Goal: Task Accomplishment & Management: Manage account settings

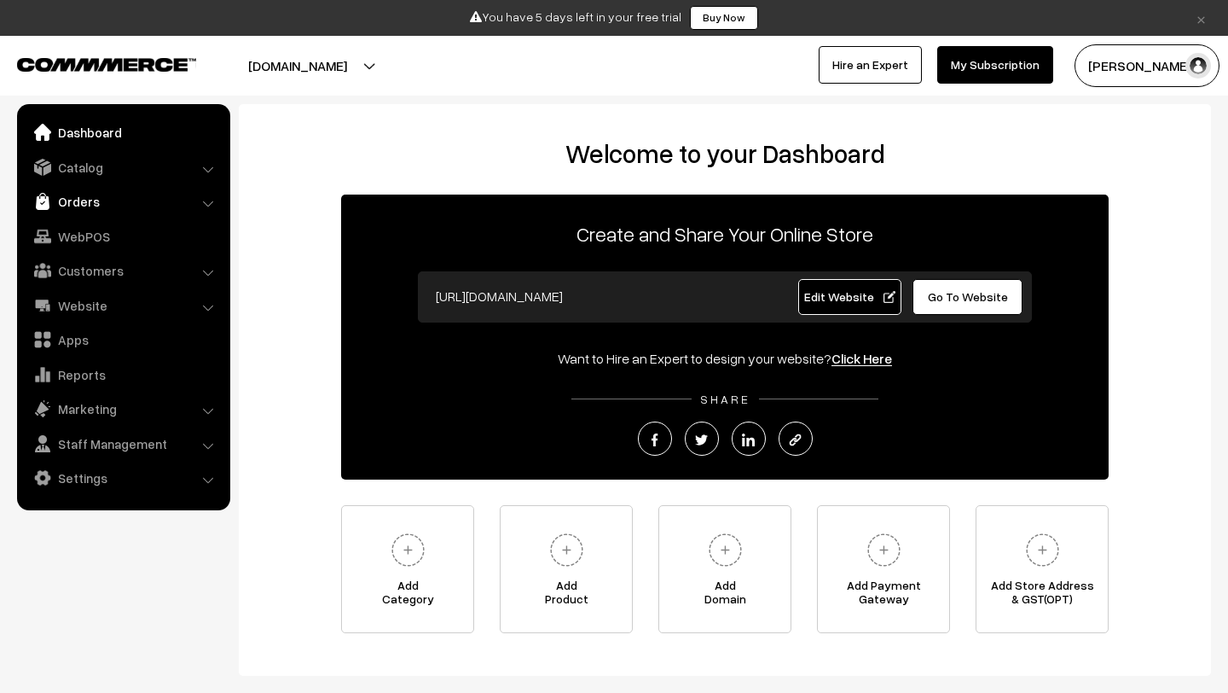
click at [71, 190] on link "Orders" at bounding box center [122, 201] width 203 height 31
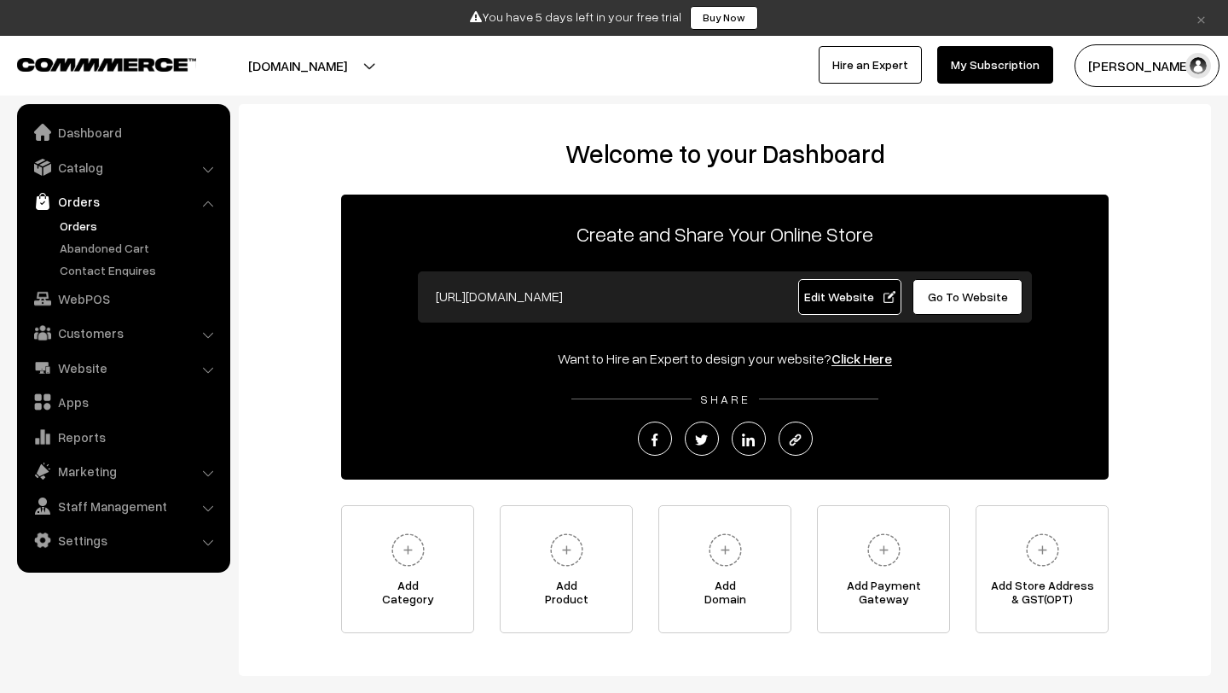
click at [75, 223] on link "Orders" at bounding box center [139, 226] width 169 height 18
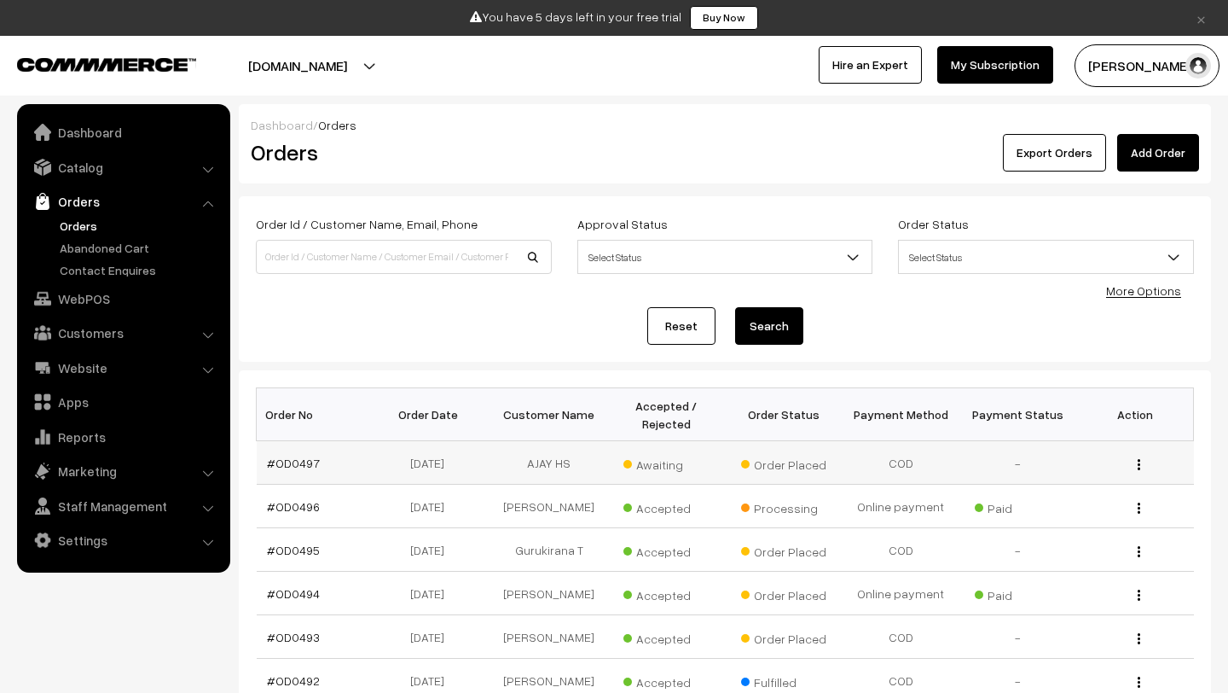
click at [653, 461] on span "Awaiting" at bounding box center [665, 462] width 85 height 22
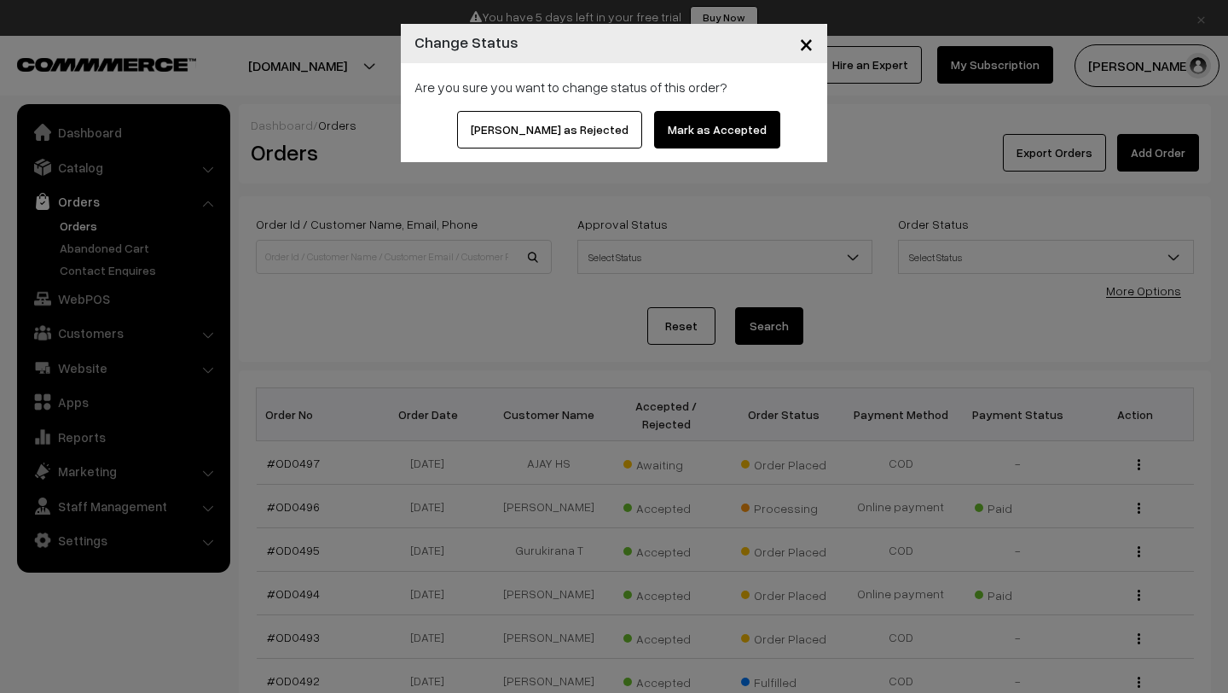
click at [728, 123] on button "Mark as Accepted" at bounding box center [717, 130] width 126 height 38
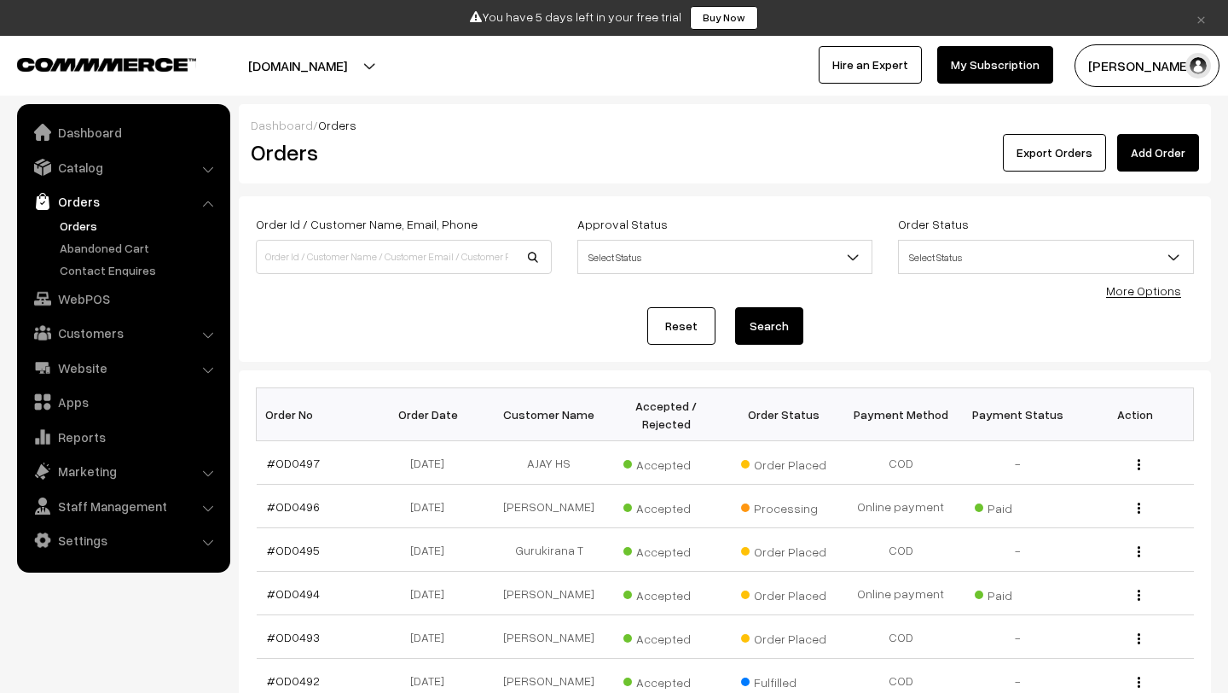
click at [1144, 63] on button "[PERSON_NAME]" at bounding box center [1147, 65] width 145 height 43
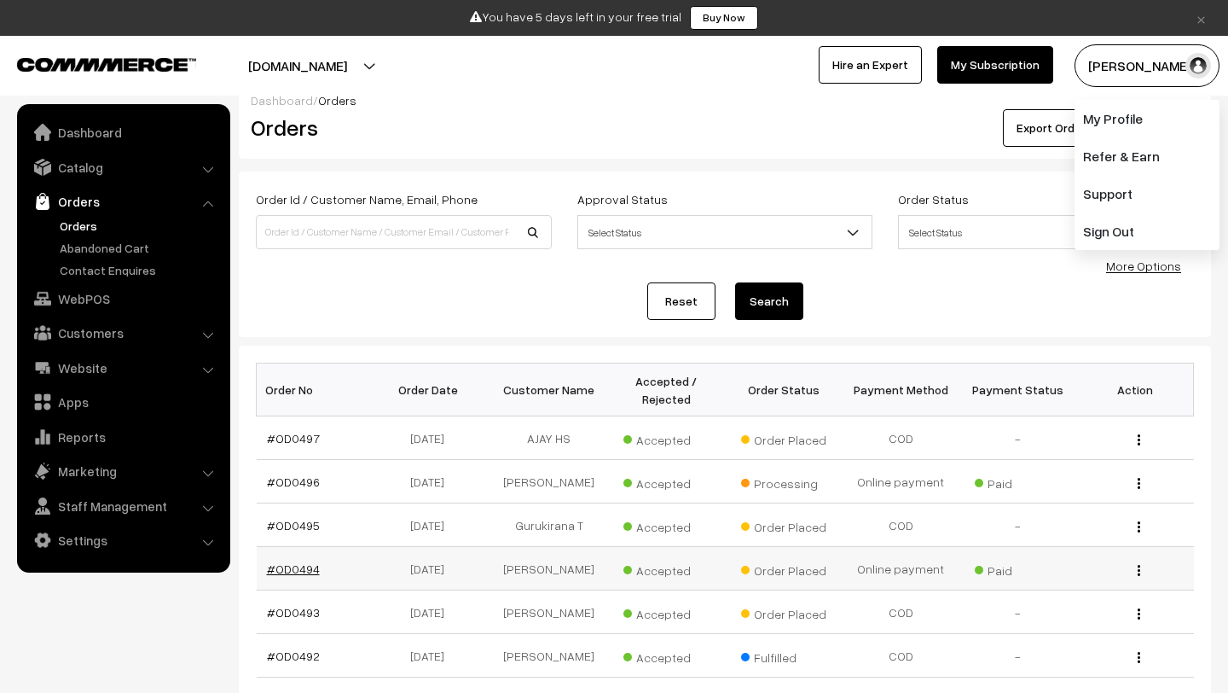
click at [286, 565] on link "#OD0494" at bounding box center [293, 568] width 53 height 14
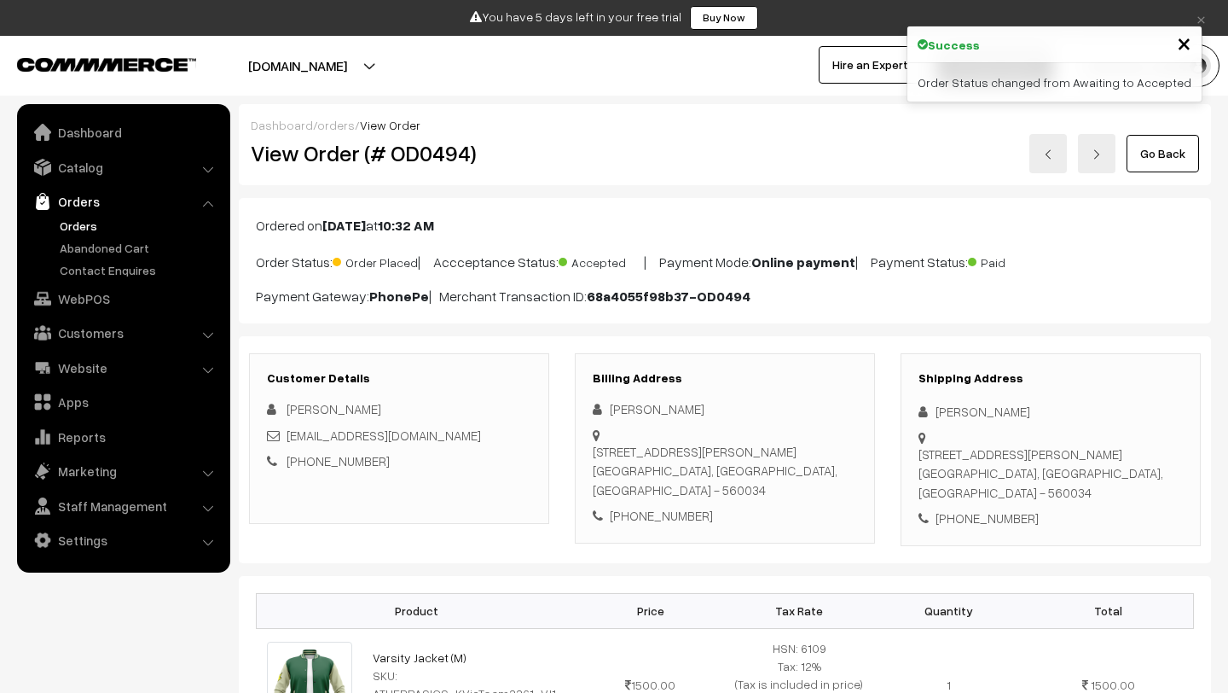
click at [87, 224] on link "Orders" at bounding box center [139, 226] width 169 height 18
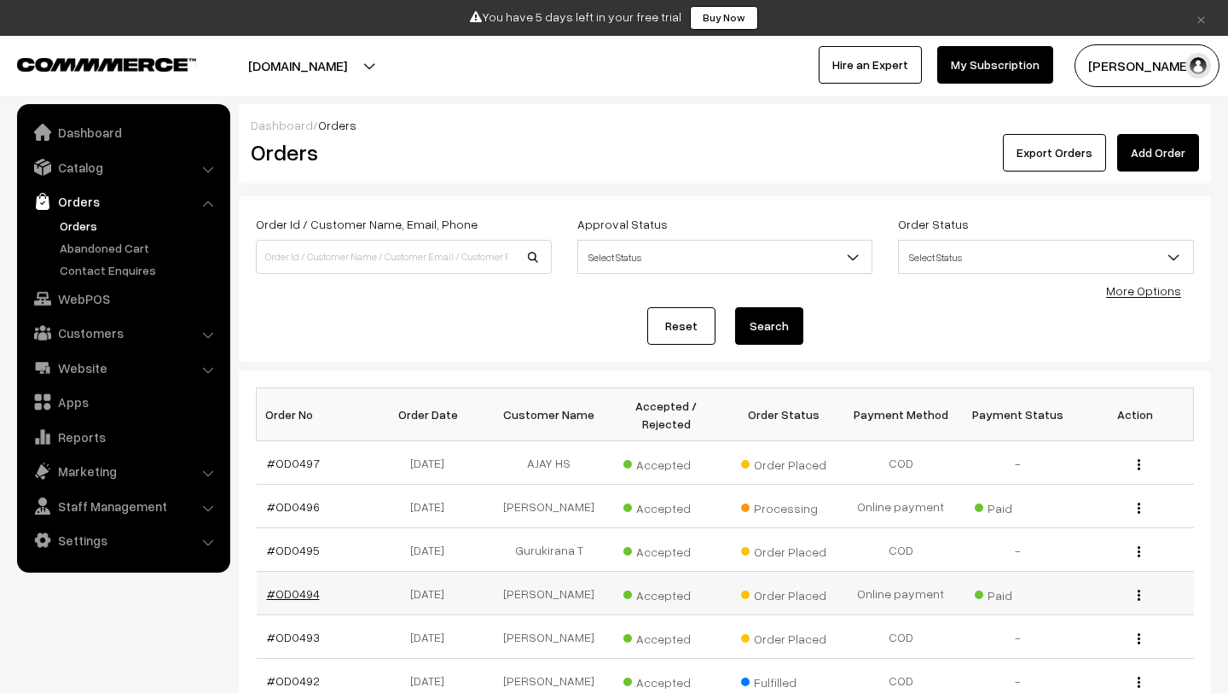
click at [298, 596] on link "#OD0494" at bounding box center [293, 593] width 53 height 14
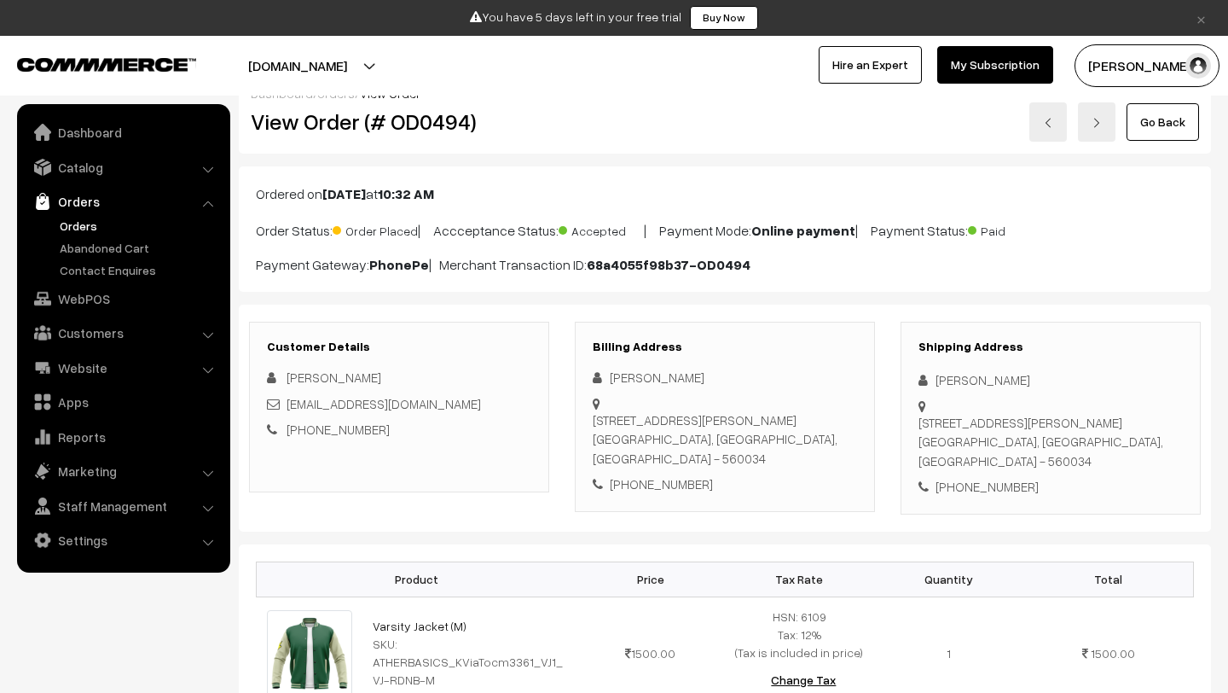
scroll to position [32, 0]
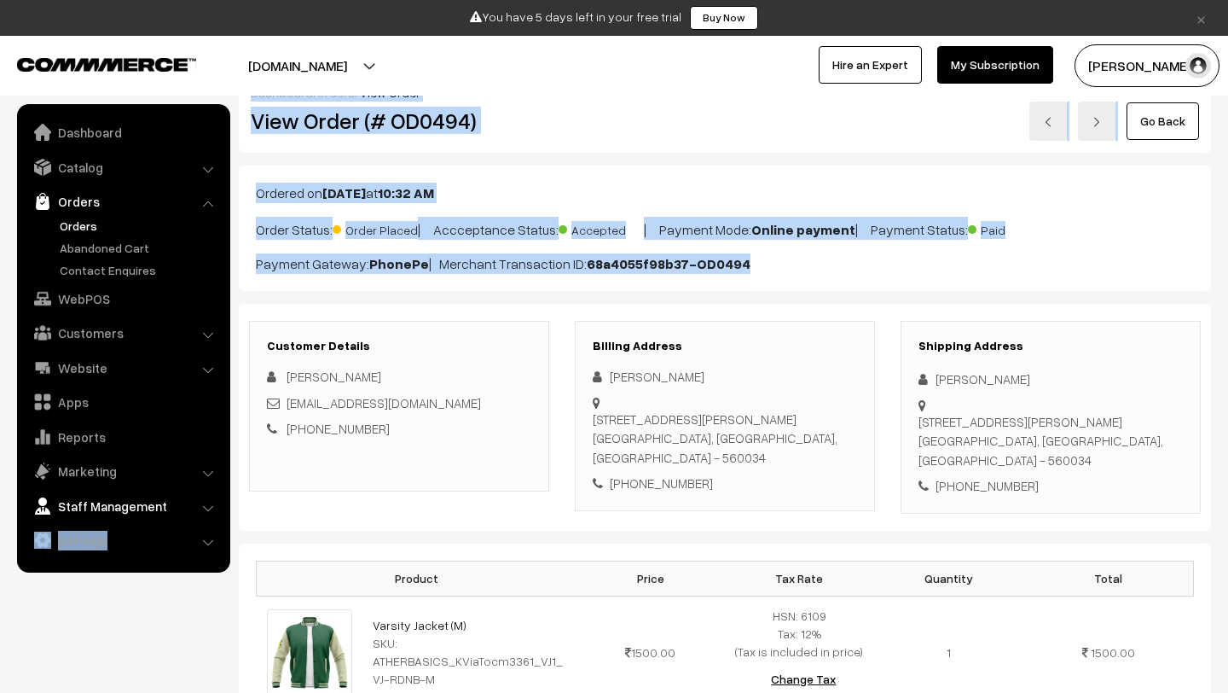
click at [521, 283] on div "Ordered on [DATE] 10:32 AM Order Status: Order Placed | Accceptance Status: Acc…" at bounding box center [725, 227] width 972 height 125
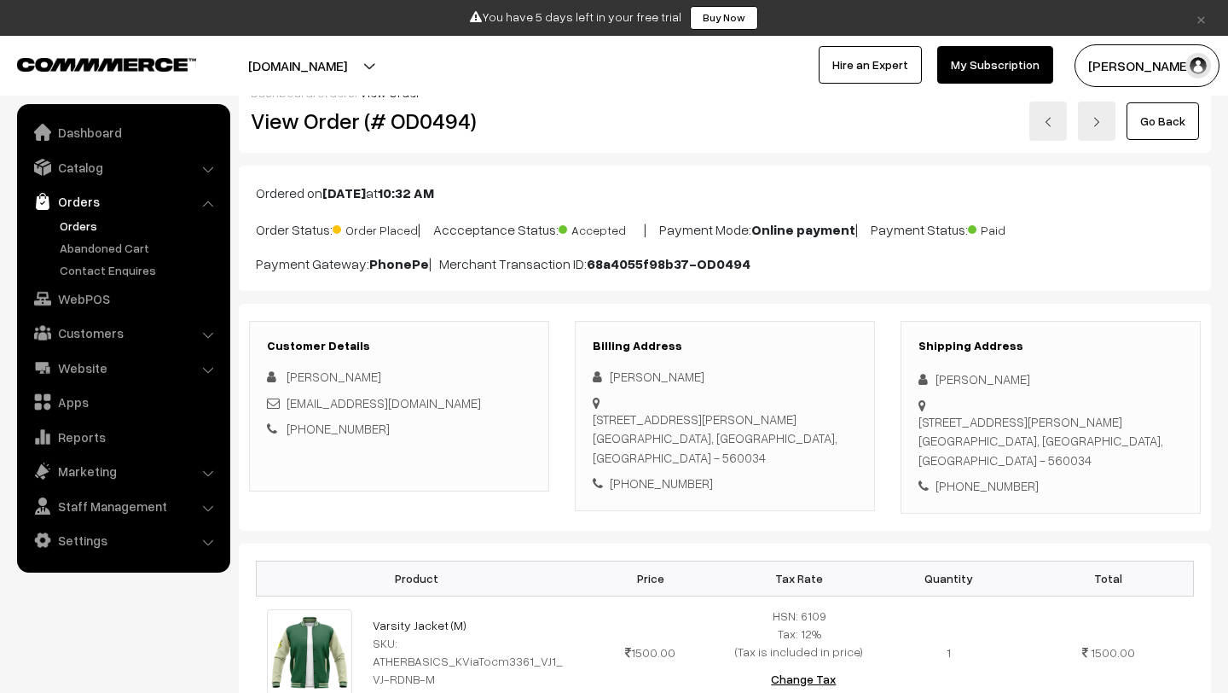
click at [757, 287] on div "Ordered on Aug 19, 2025 at 10:32 AM Order Status: Order Placed | Accceptance St…" at bounding box center [725, 227] width 972 height 125
click at [635, 275] on div "Ordered on Aug 19, 2025 at 10:32 AM Order Status: Order Placed | Accceptance St…" at bounding box center [725, 227] width 972 height 125
click at [271, 117] on h2 "View Order (# OD0494)" at bounding box center [400, 120] width 299 height 26
click at [267, 189] on p "Ordered on Aug 19, 2025 at 10:32 AM" at bounding box center [725, 193] width 938 height 20
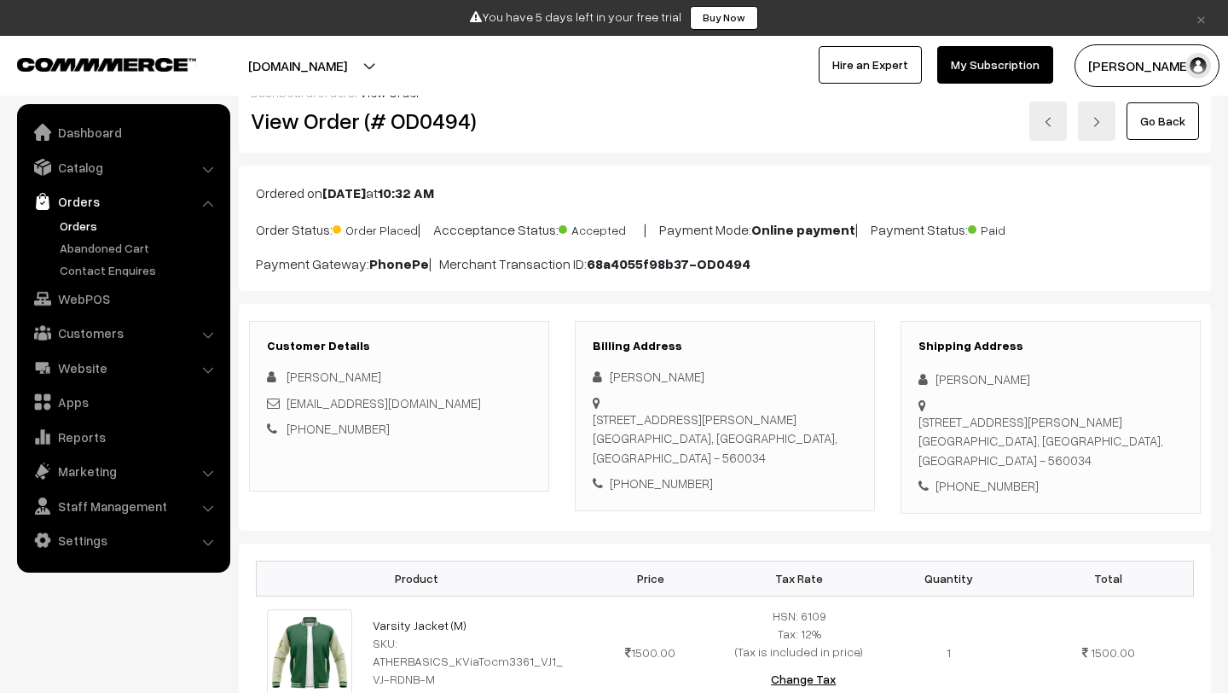
click at [267, 189] on p "Ordered on Aug 19, 2025 at 10:32 AM" at bounding box center [725, 193] width 938 height 20
click at [769, 286] on div "Ordered on Aug 19, 2025 at 10:32 AM Order Status: Order Placed | Accceptance St…" at bounding box center [725, 227] width 972 height 125
click at [751, 275] on div "Ordered on Aug 19, 2025 at 10:32 AM Order Status: Order Placed | Accceptance St…" at bounding box center [725, 227] width 972 height 125
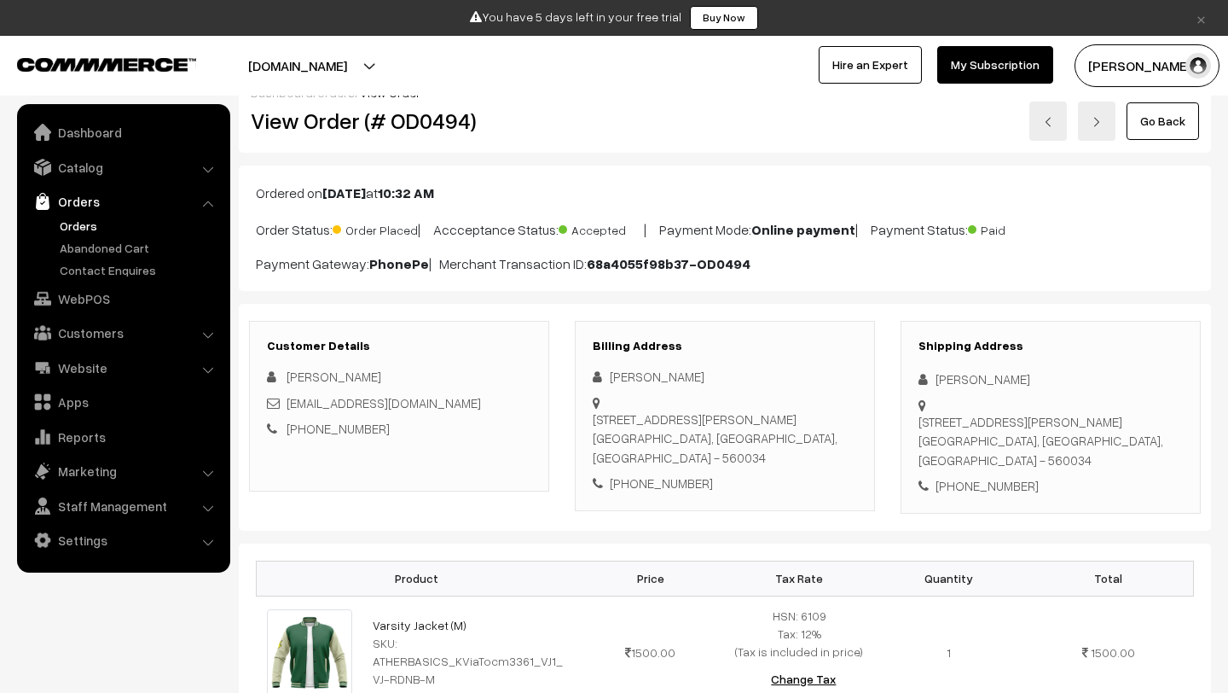
click at [709, 264] on b "68a4055f98b37-OD0494" at bounding box center [669, 263] width 164 height 17
click at [771, 274] on div "Ordered on Aug 19, 2025 at 10:32 AM Order Status: Order Placed | Accceptance St…" at bounding box center [725, 227] width 972 height 125
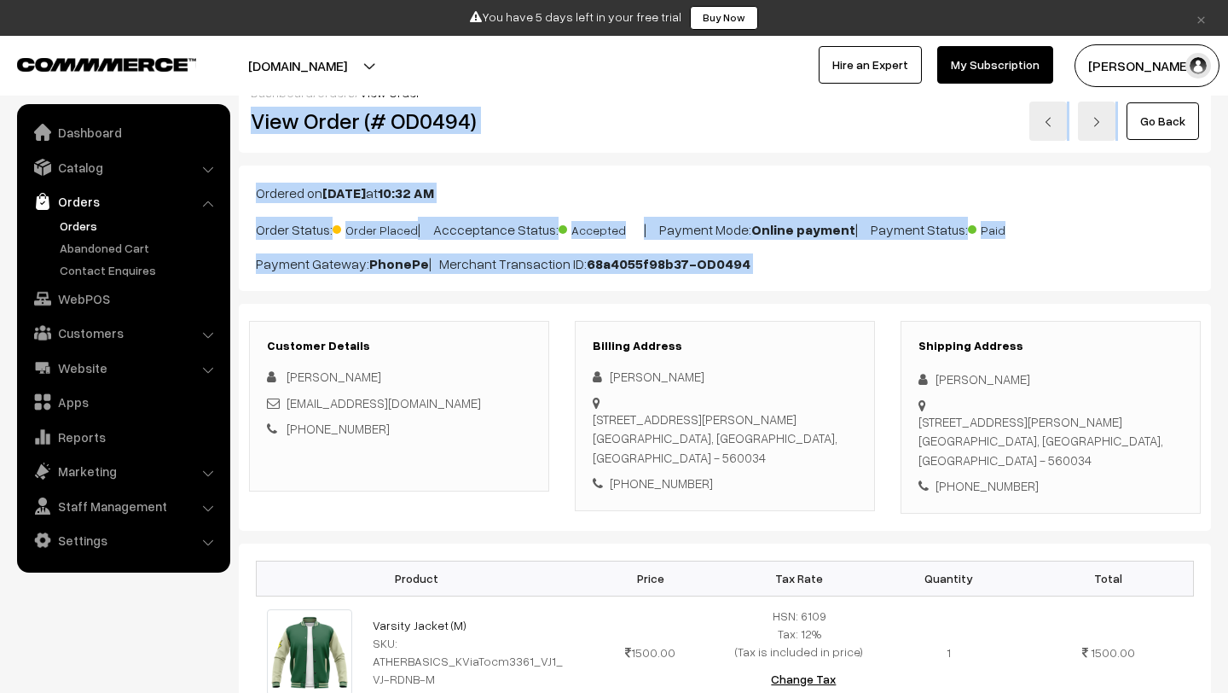
drag, startPoint x: 771, startPoint y: 274, endPoint x: 259, endPoint y: 118, distance: 535.0
copy div "View Order (# OD0494) Go Back Ordered on Aug 19, 2025 at 10:32 AM Order Status:…"
click at [1113, 62] on button "[PERSON_NAME]" at bounding box center [1147, 65] width 145 height 43
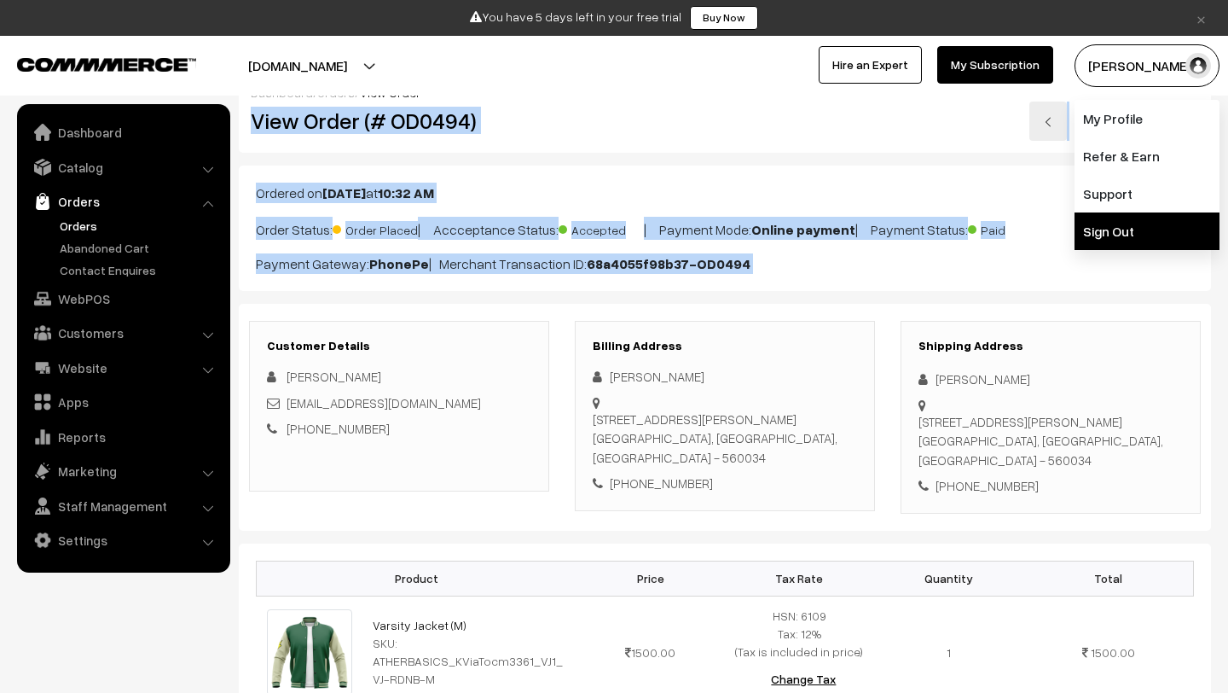
click at [1128, 232] on link "Sign Out" at bounding box center [1147, 231] width 145 height 38
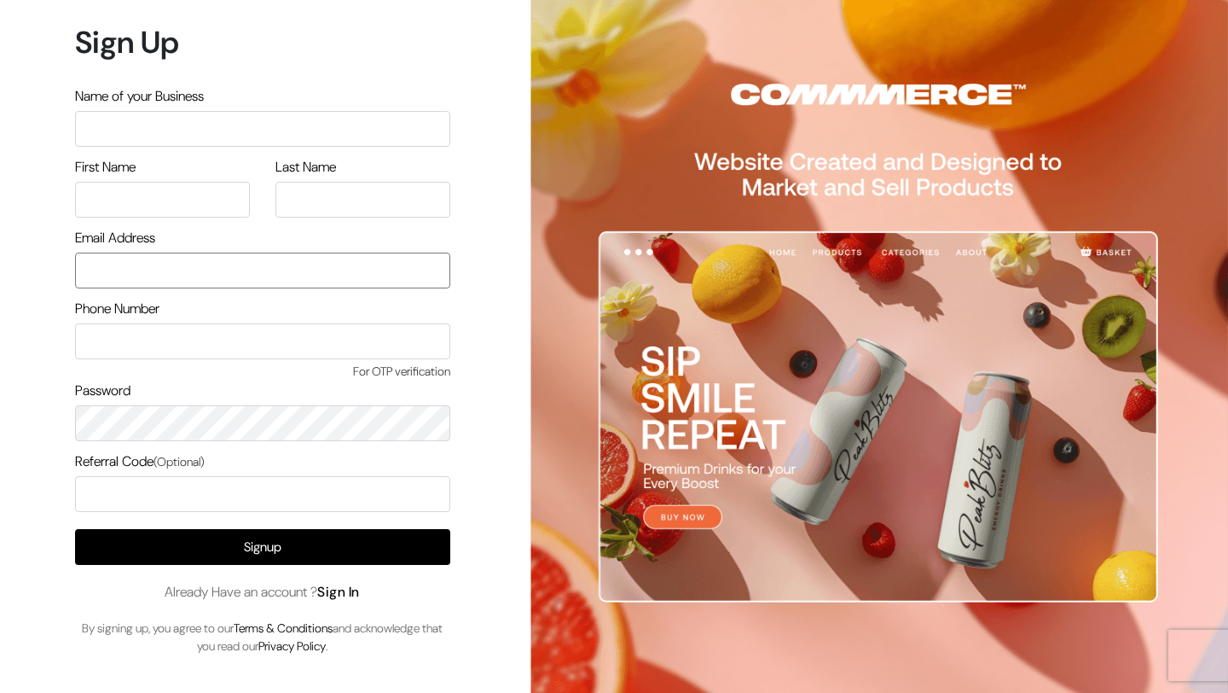
type input "mk@yourdesignstore.in"
click at [343, 594] on link "Sign In" at bounding box center [338, 592] width 43 height 18
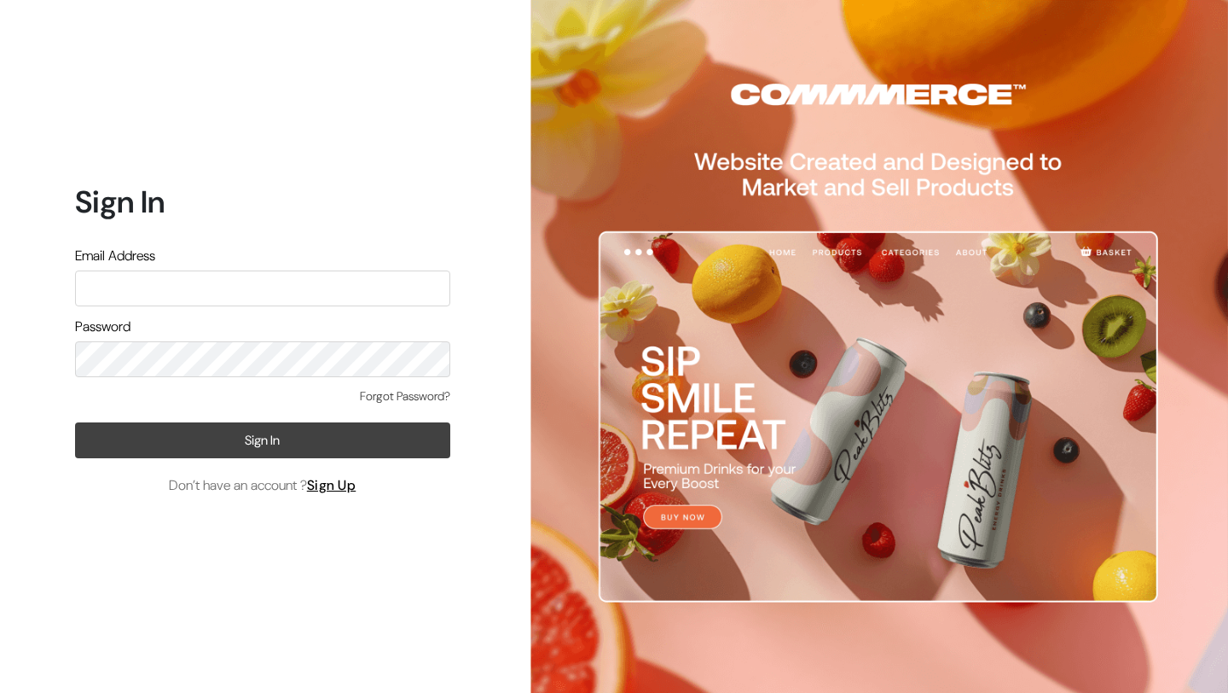
type input "[EMAIL_ADDRESS][DOMAIN_NAME]"
click at [202, 437] on button "Sign In" at bounding box center [262, 440] width 375 height 36
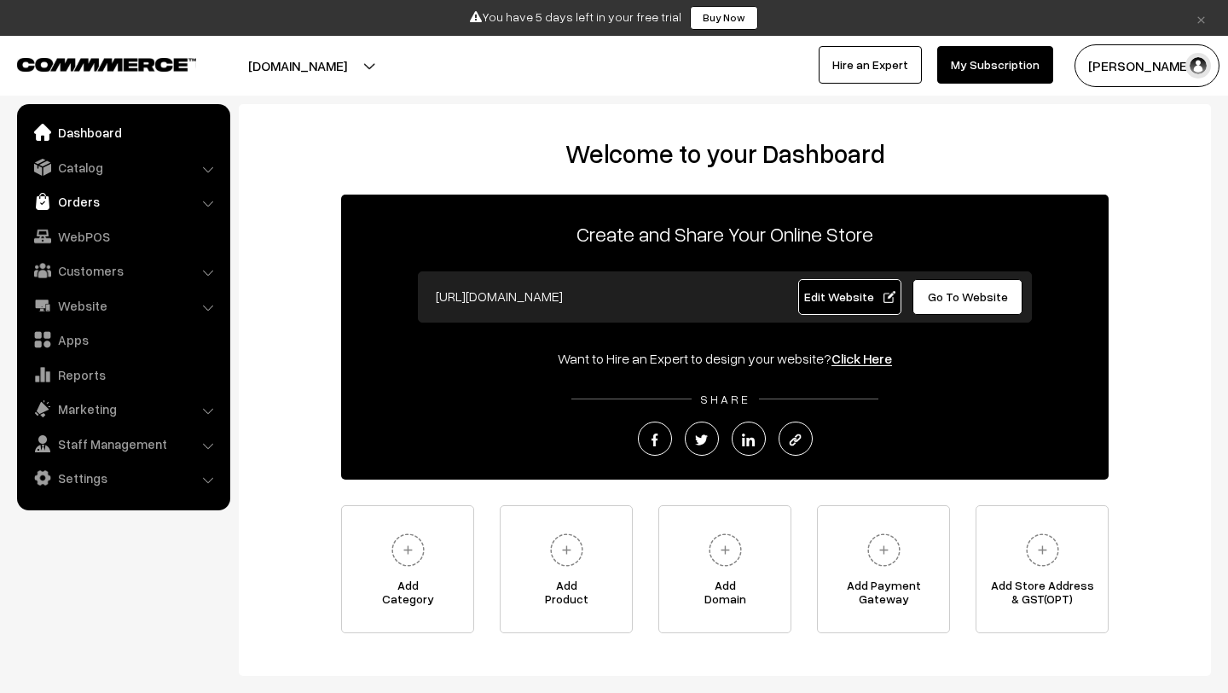
drag, startPoint x: 0, startPoint y: 0, endPoint x: 73, endPoint y: 198, distance: 211.0
click at [73, 198] on link "Orders" at bounding box center [122, 201] width 203 height 31
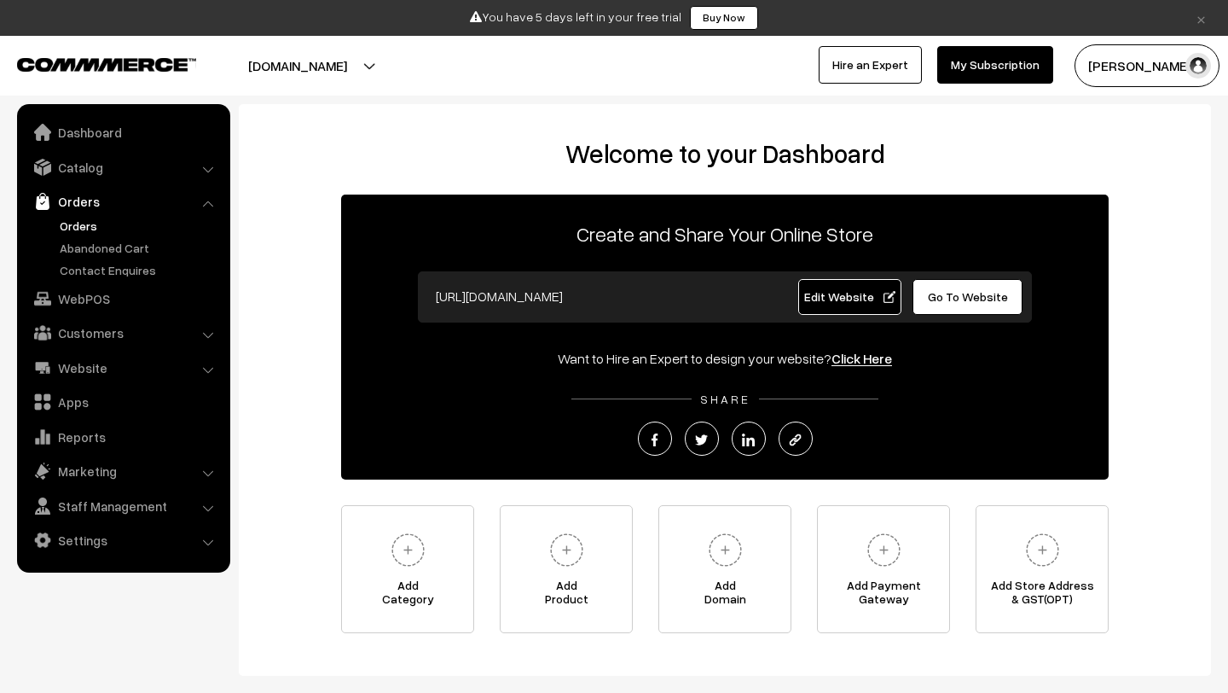
click at [92, 227] on link "Orders" at bounding box center [139, 226] width 169 height 18
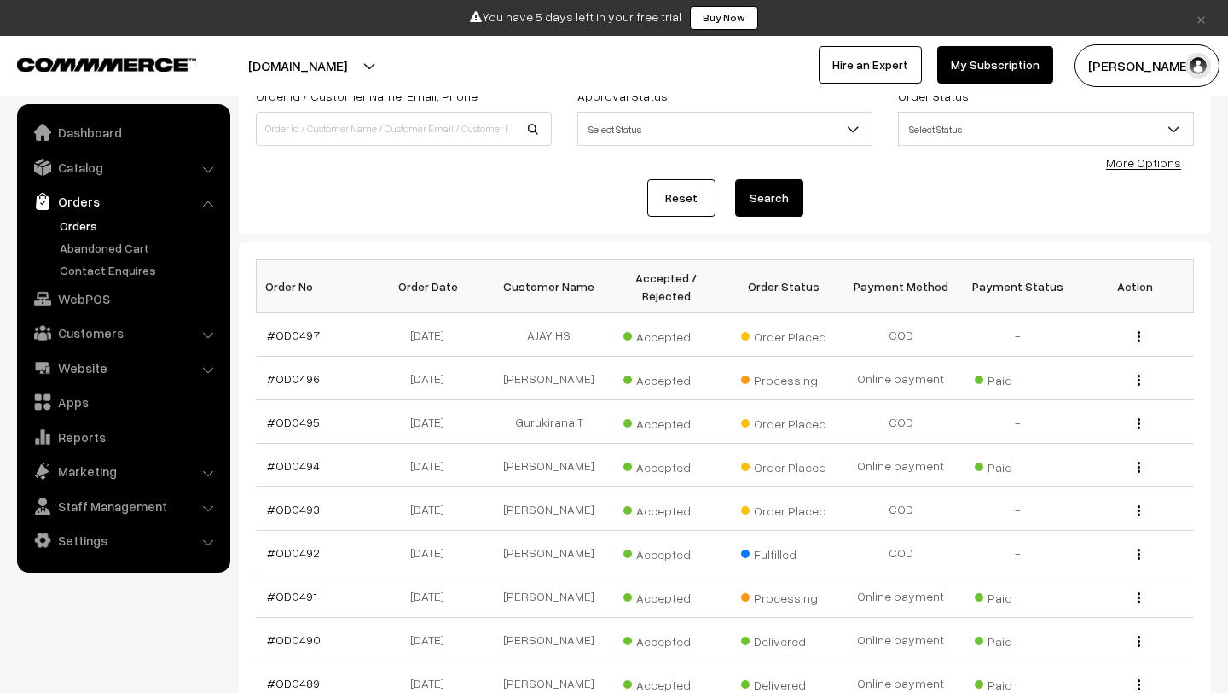
scroll to position [285, 0]
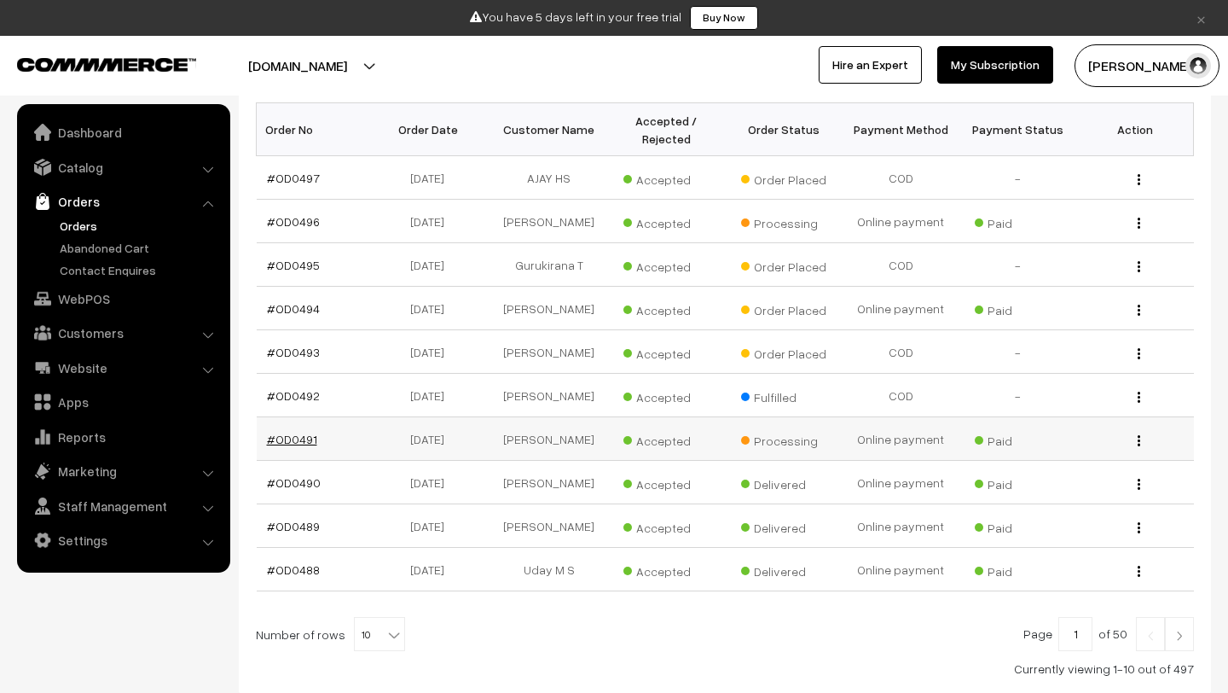
click at [308, 446] on link "#OD0491" at bounding box center [292, 439] width 50 height 14
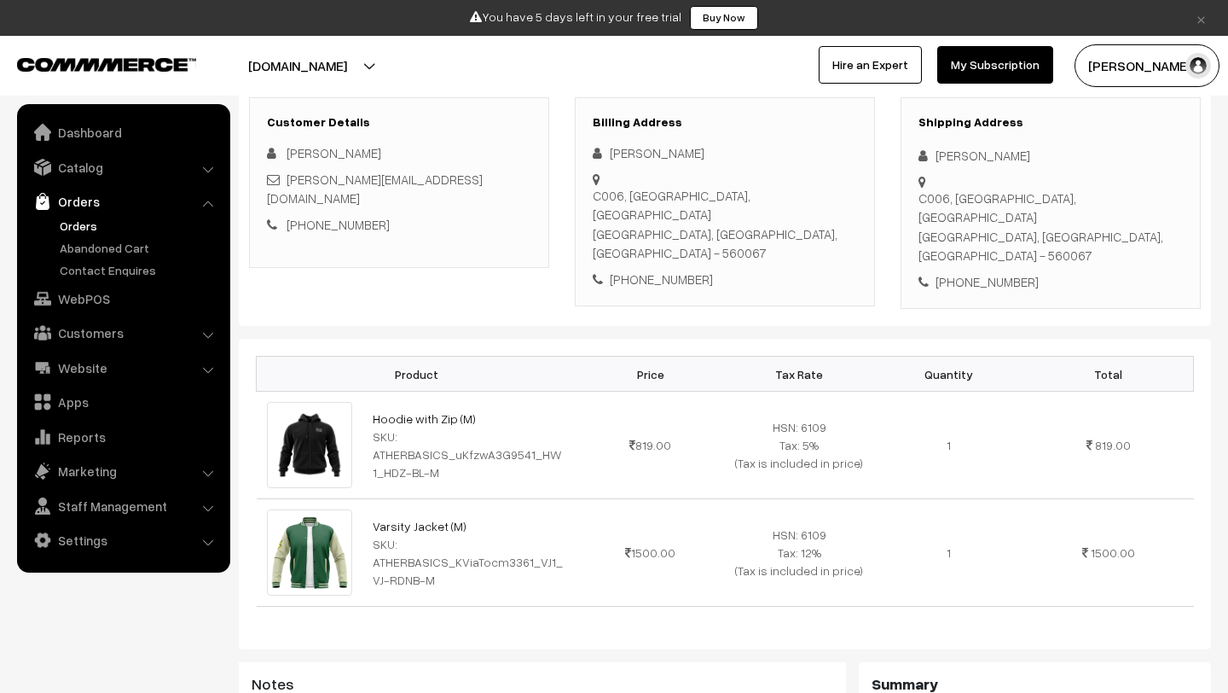
scroll to position [19, 0]
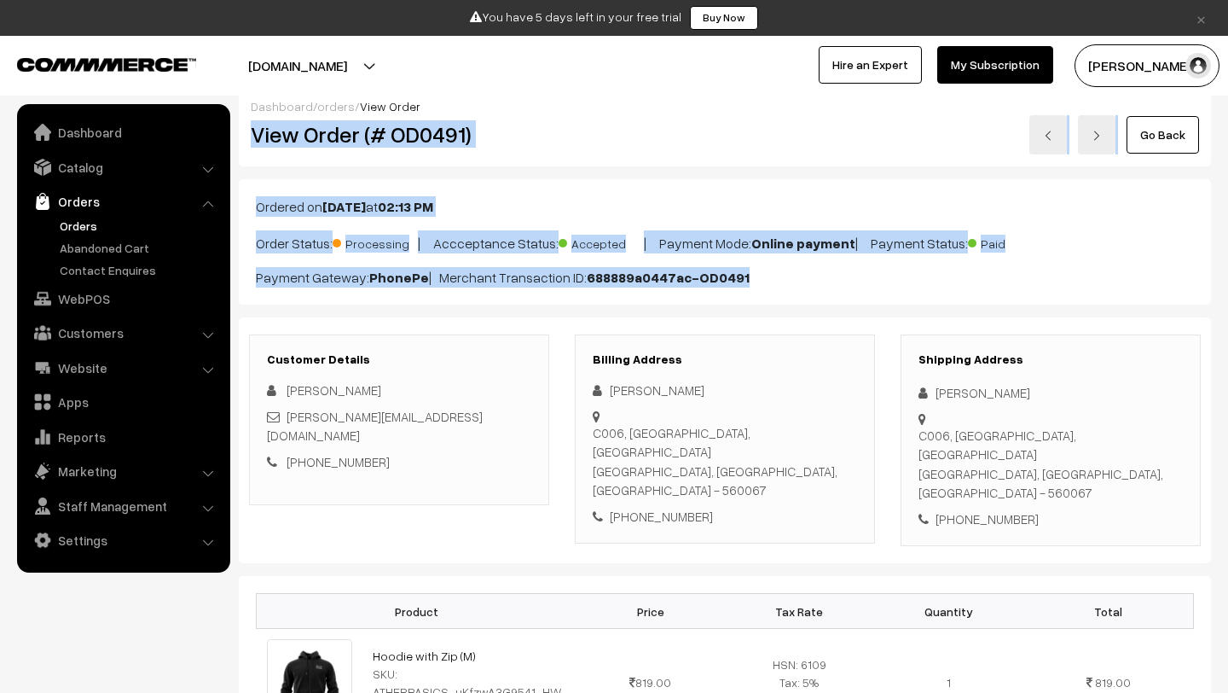
drag, startPoint x: 761, startPoint y: 285, endPoint x: 246, endPoint y: 142, distance: 533.6
copy div "View Order (# OD0491) Go Back Ordered on [DATE] 02:13 PM Order Status: Processi…"
click at [534, 144] on h2 "View Order (# OD0491)" at bounding box center [400, 134] width 299 height 26
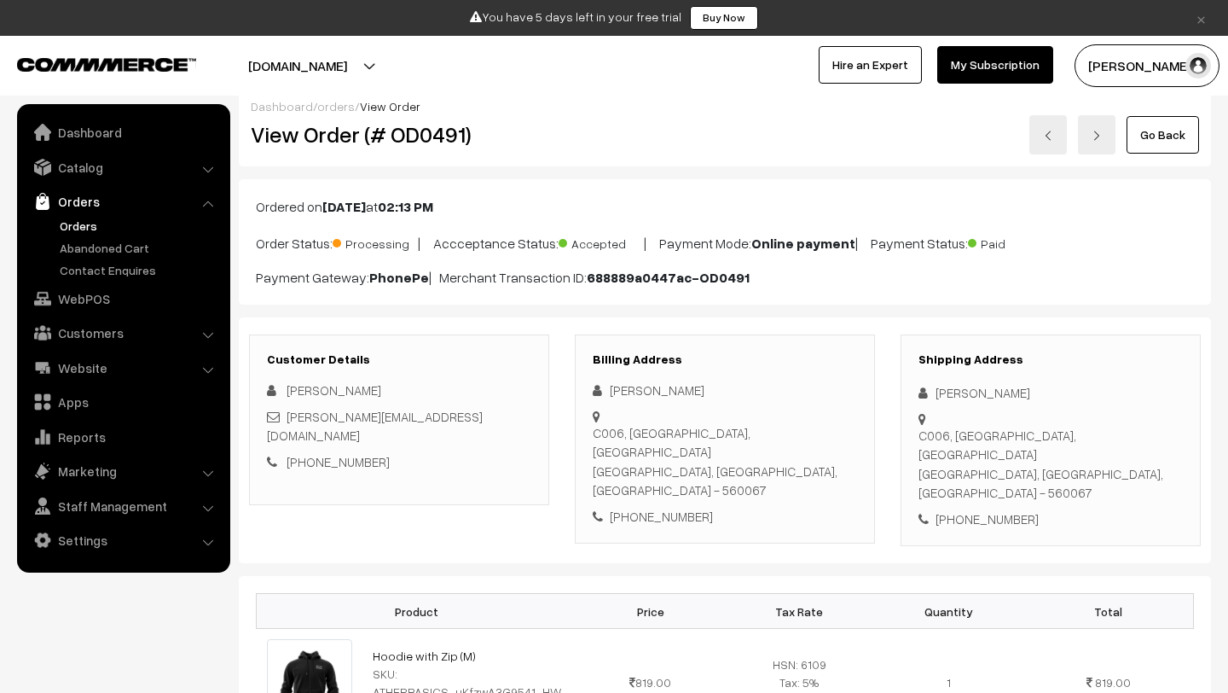
click at [82, 225] on link "Orders" at bounding box center [139, 226] width 169 height 18
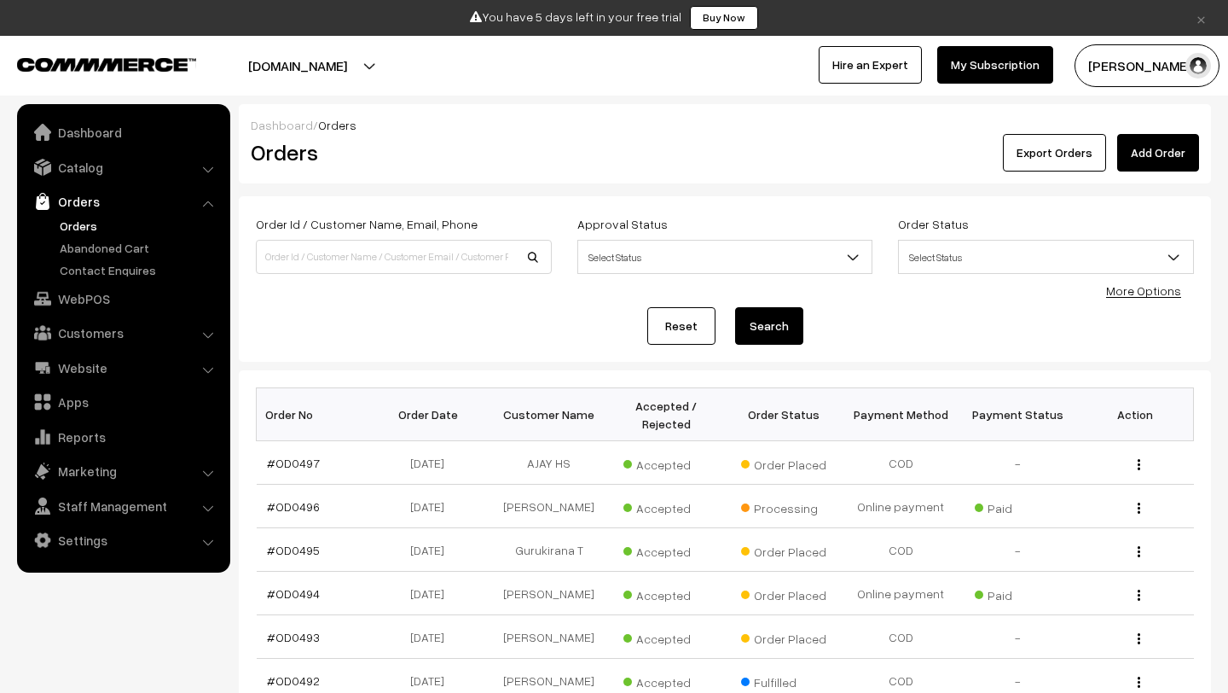
click at [1169, 37] on div "× You have 5 days left in your free trial Buy Now Buy Now aestore.co.in Go to W…" at bounding box center [614, 48] width 1228 height 96
click at [1123, 86] on button "[PERSON_NAME]" at bounding box center [1147, 65] width 145 height 43
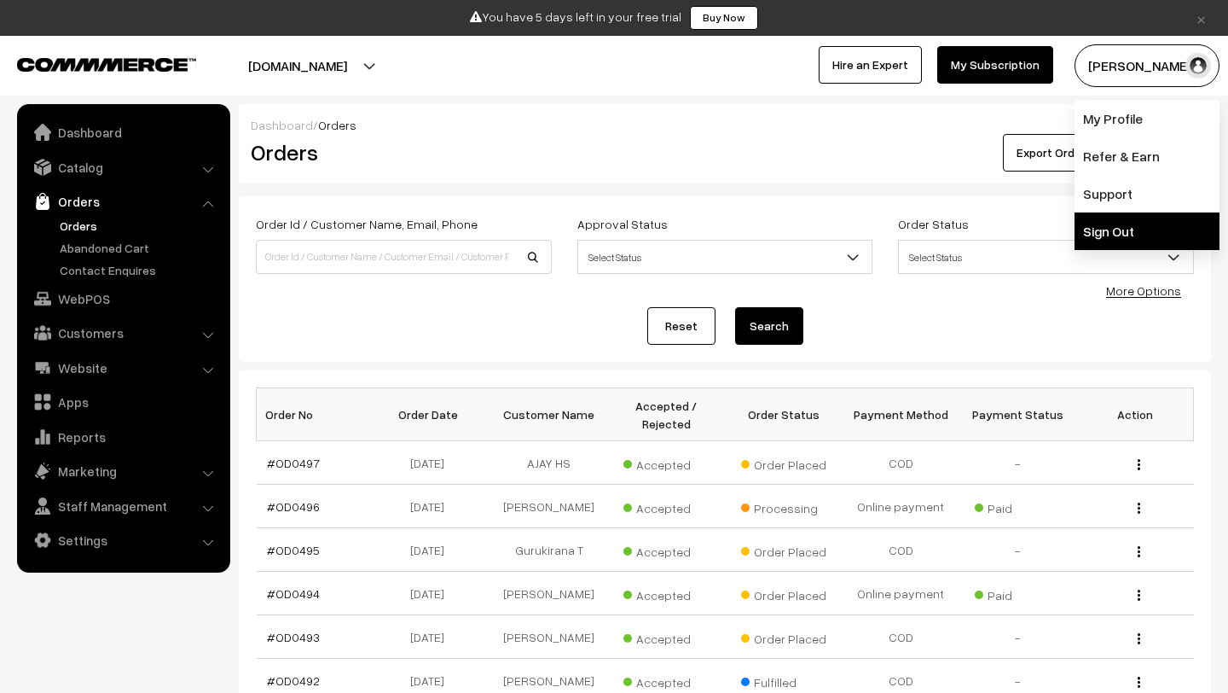
click at [1114, 230] on link "Sign Out" at bounding box center [1147, 231] width 145 height 38
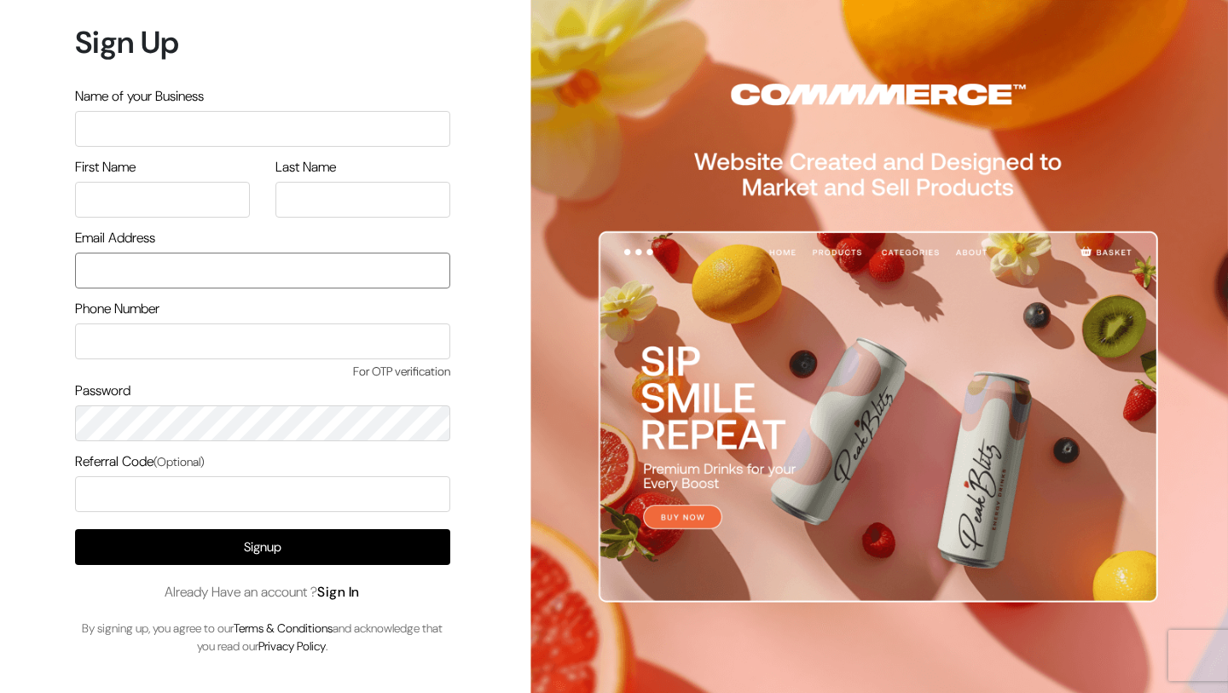
type input "mk@yourdesignstore.in"
click at [341, 594] on link "Sign In" at bounding box center [338, 592] width 43 height 18
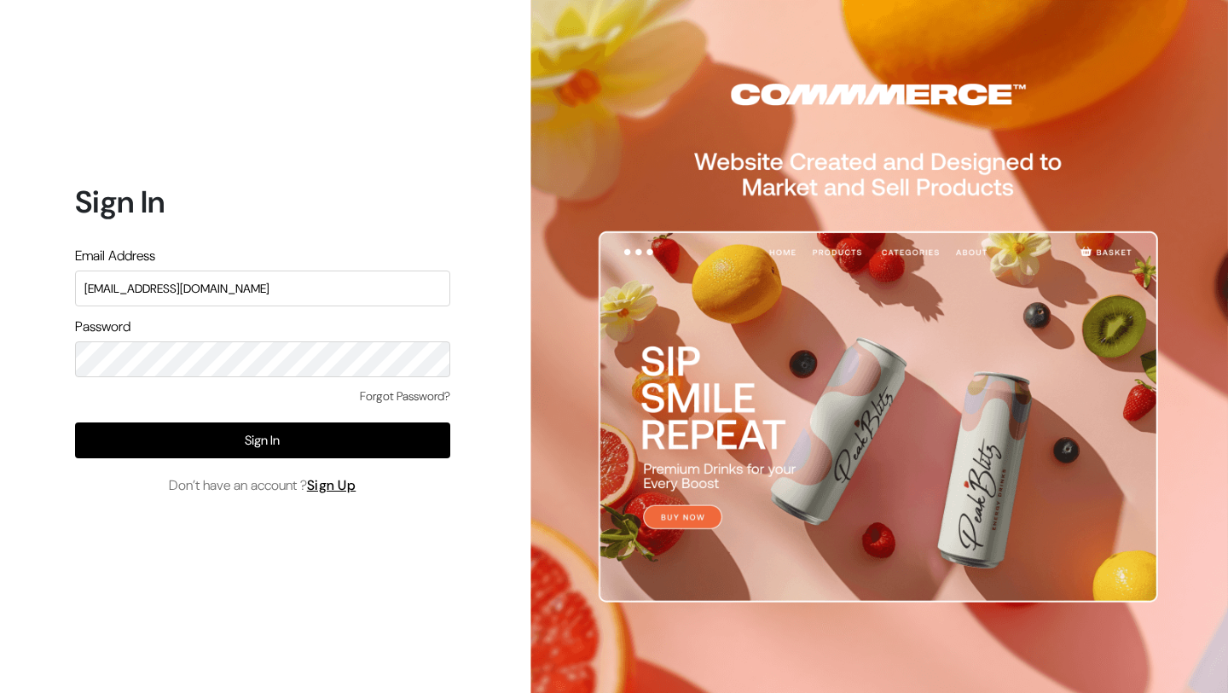
click at [221, 287] on input "mk@yourdesignstore.in" at bounding box center [262, 288] width 375 height 36
type input "lokesh@yourdesignstore.in"
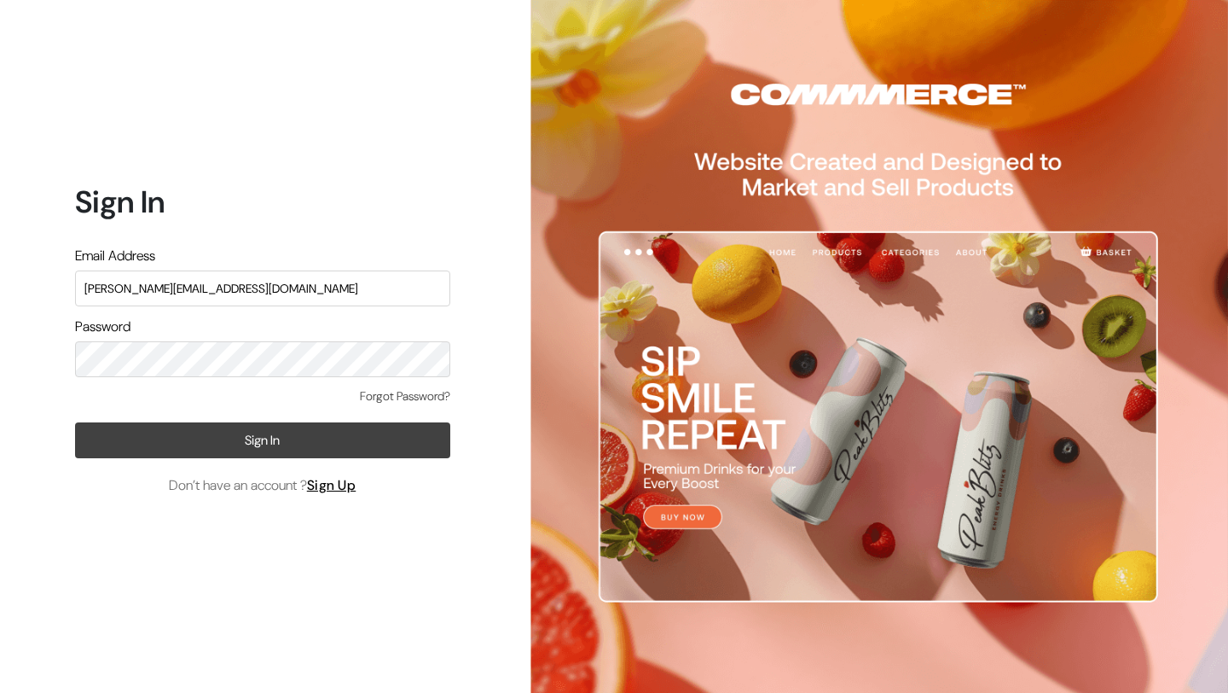
click at [212, 445] on button "Sign In" at bounding box center [262, 440] width 375 height 36
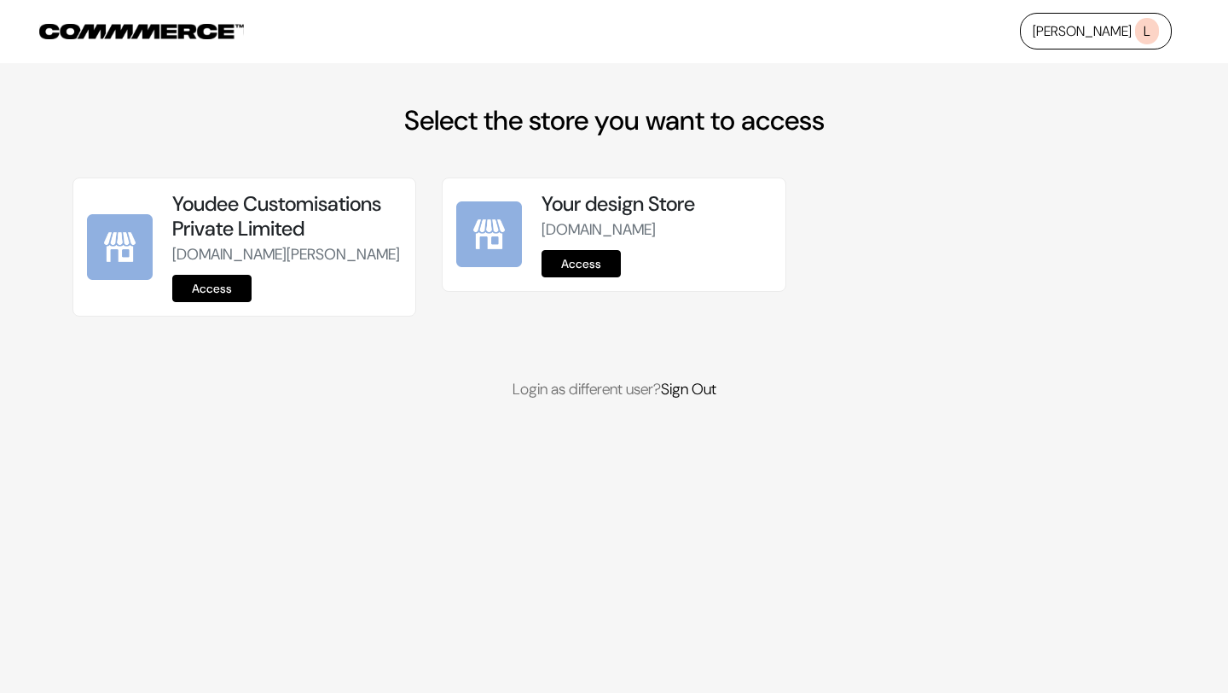
click at [217, 302] on link "Access" at bounding box center [211, 288] width 79 height 27
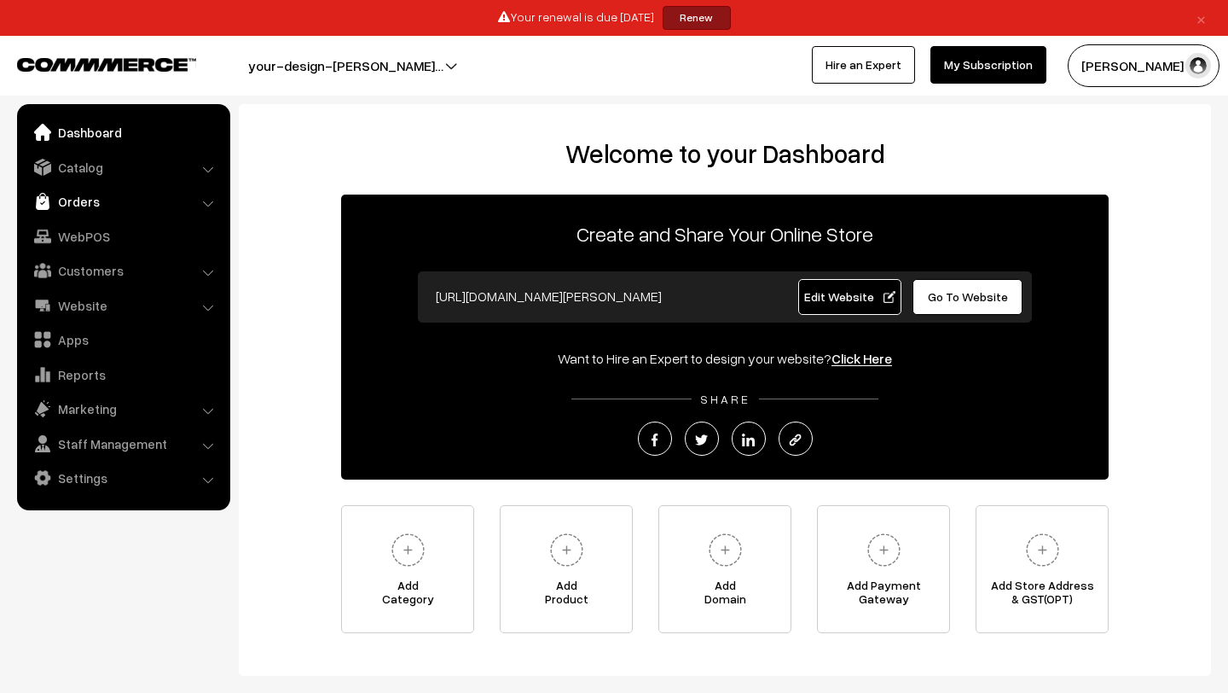
click at [88, 207] on link "Orders" at bounding box center [122, 201] width 203 height 31
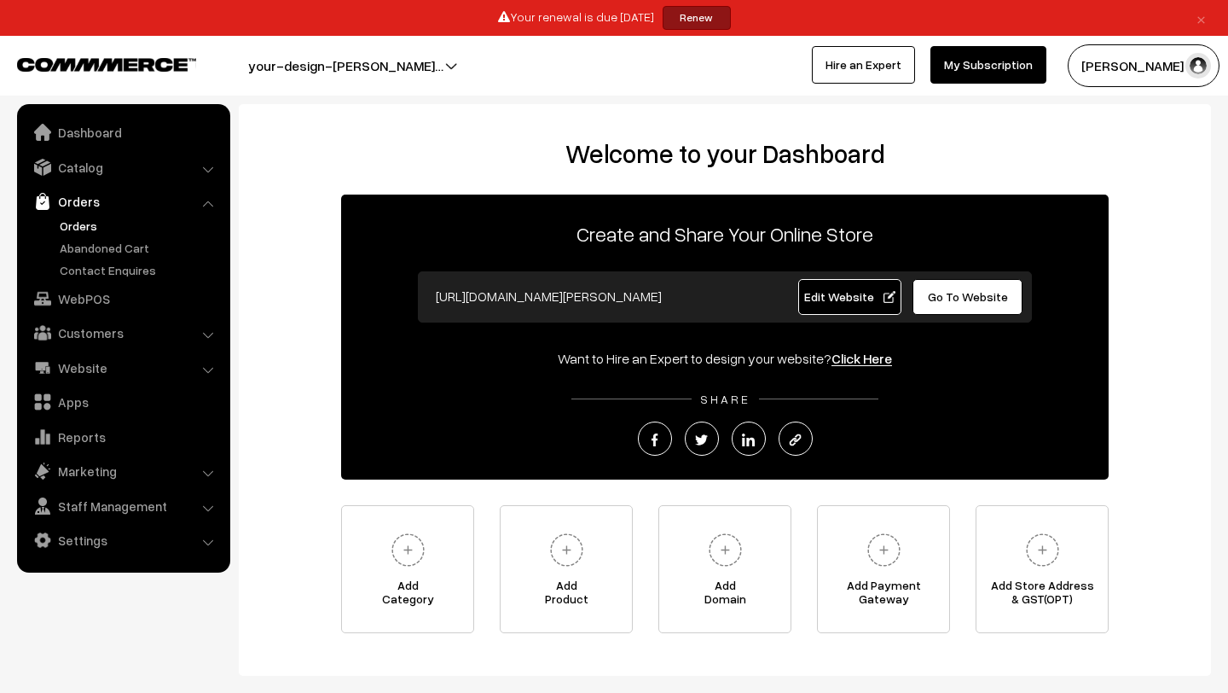
click at [83, 232] on link "Orders" at bounding box center [139, 226] width 169 height 18
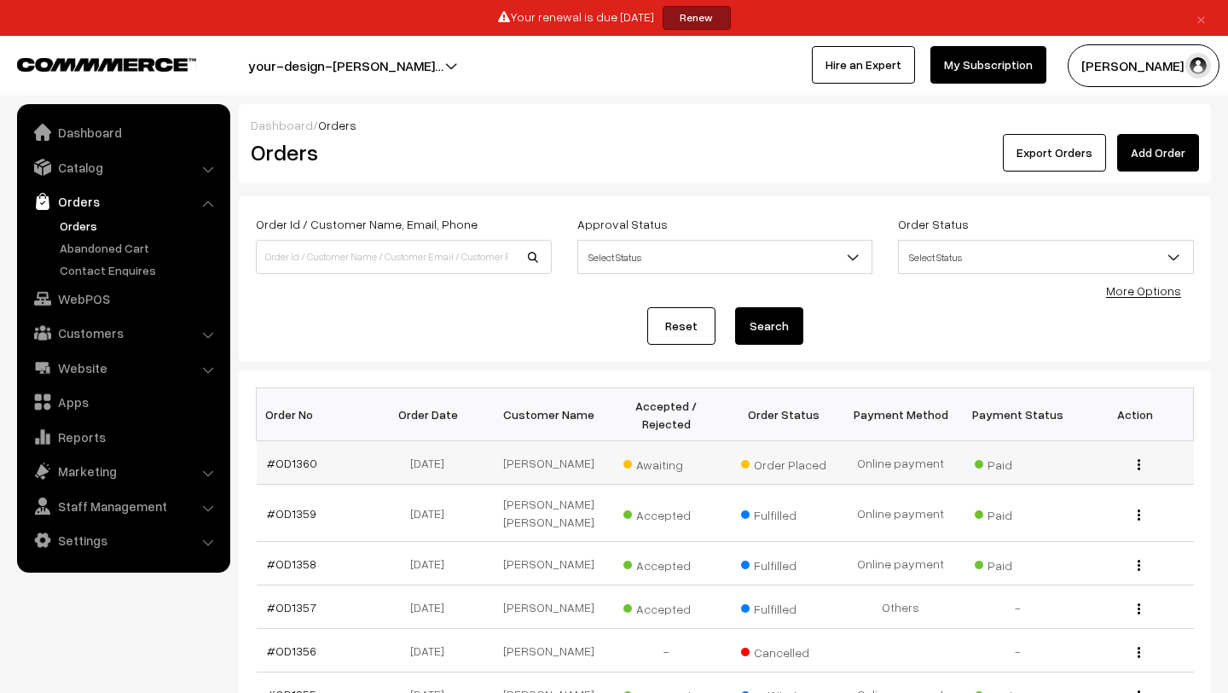
click at [647, 464] on span "Awaiting" at bounding box center [665, 462] width 85 height 22
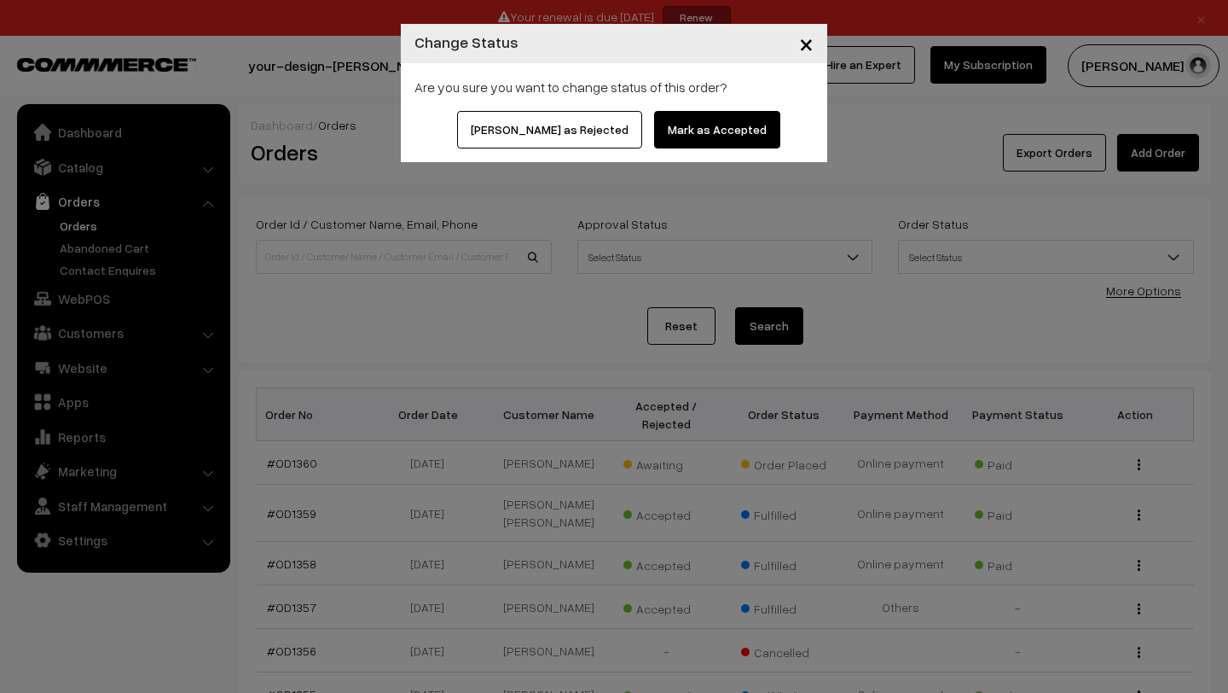
click at [680, 133] on button "Mark as Accepted" at bounding box center [717, 130] width 126 height 38
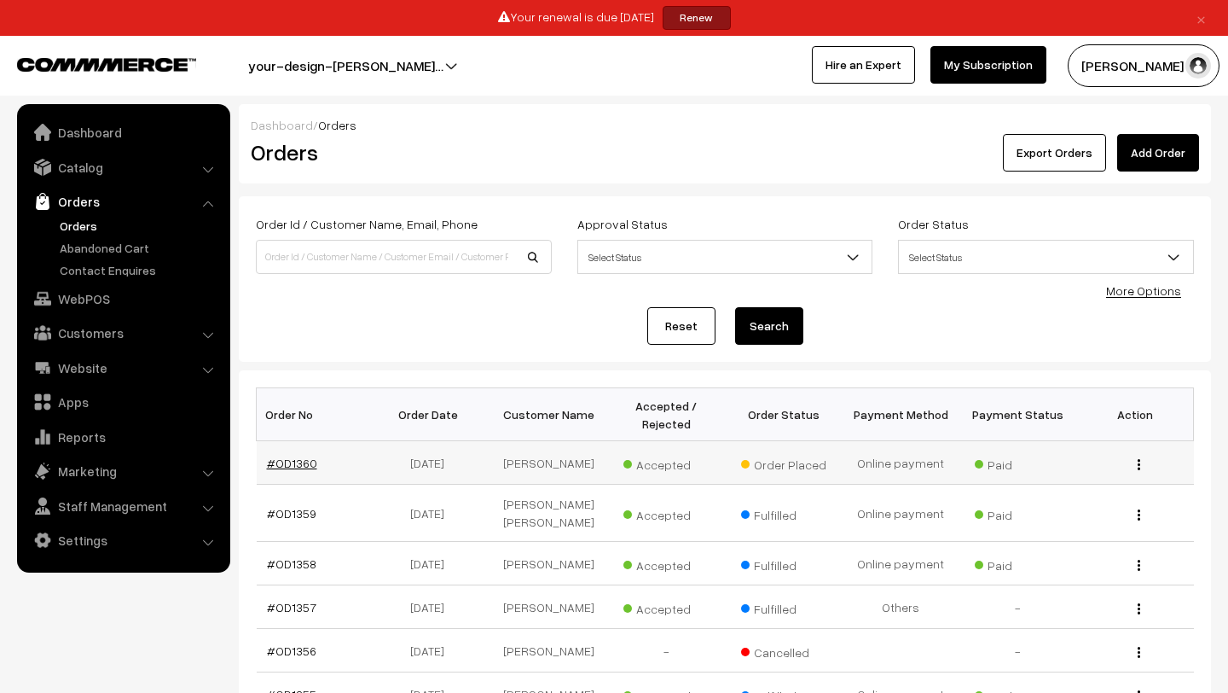
click at [292, 460] on link "#OD1360" at bounding box center [292, 462] width 50 height 14
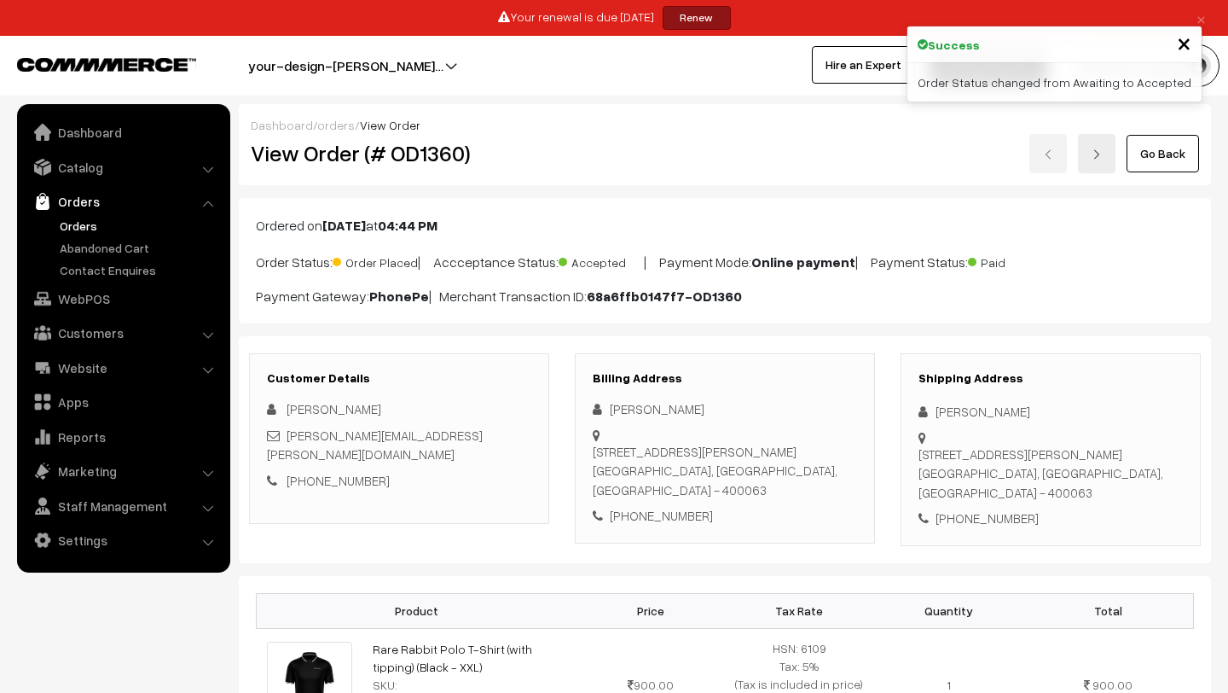
scroll to position [346, 0]
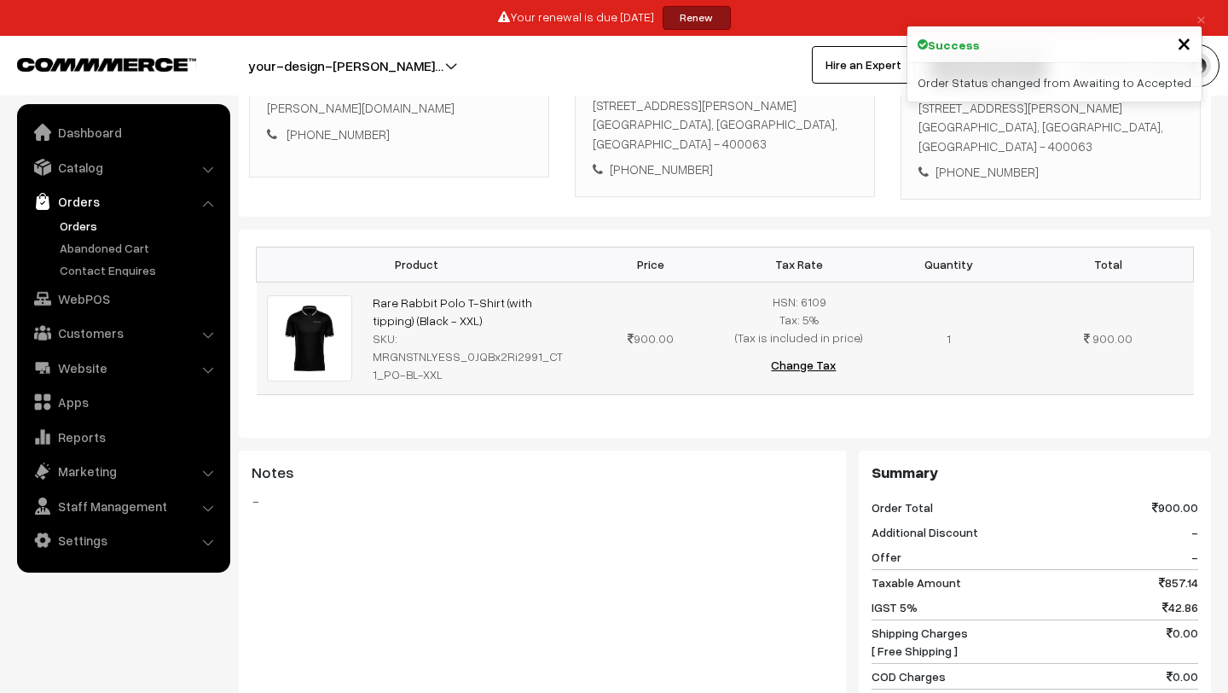
drag, startPoint x: 366, startPoint y: 299, endPoint x: 461, endPoint y: 326, distance: 98.3
click at [461, 326] on td "Rare Rabbit Polo T-Shirt (with tipping) (Black - XXL) SKU: MRGNSTNLYESS_0JQBx2R…" at bounding box center [468, 337] width 213 height 113
copy link "Rare Rabbit Polo T-Shirt (with tipping) (Black - XXL)"
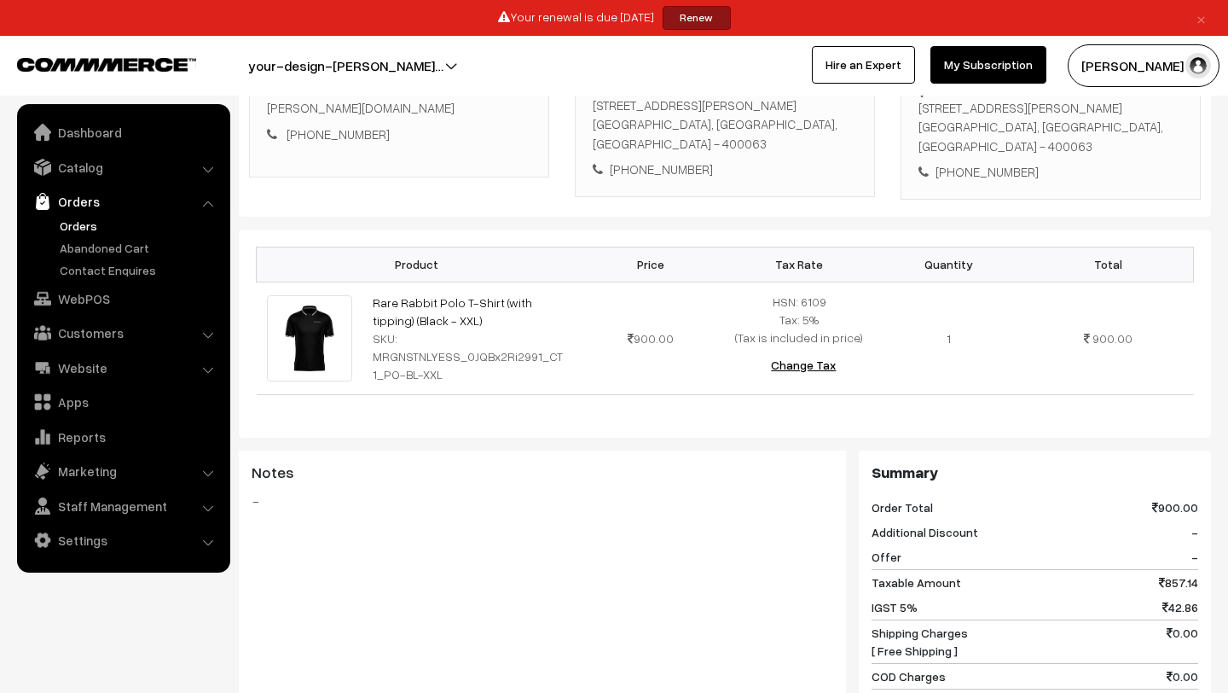
click at [1180, 52] on button "[PERSON_NAME] N.P" at bounding box center [1144, 65] width 152 height 43
click at [95, 157] on link "Catalog" at bounding box center [122, 167] width 203 height 31
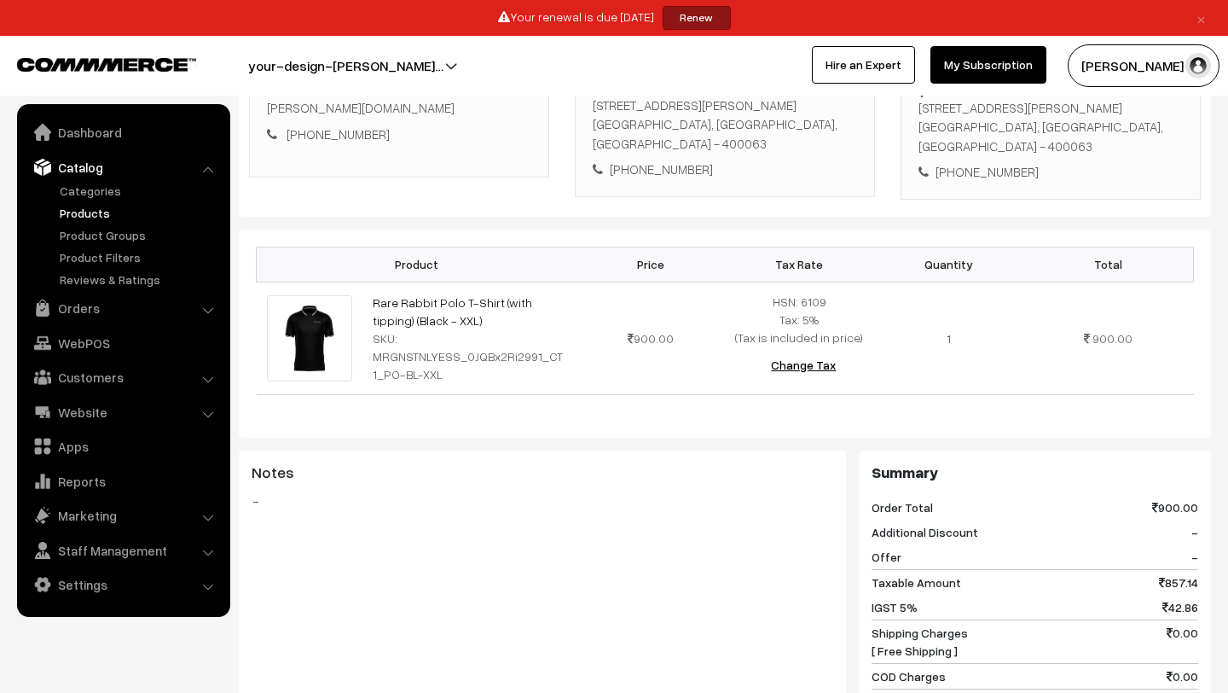
click at [95, 214] on link "Products" at bounding box center [139, 213] width 169 height 18
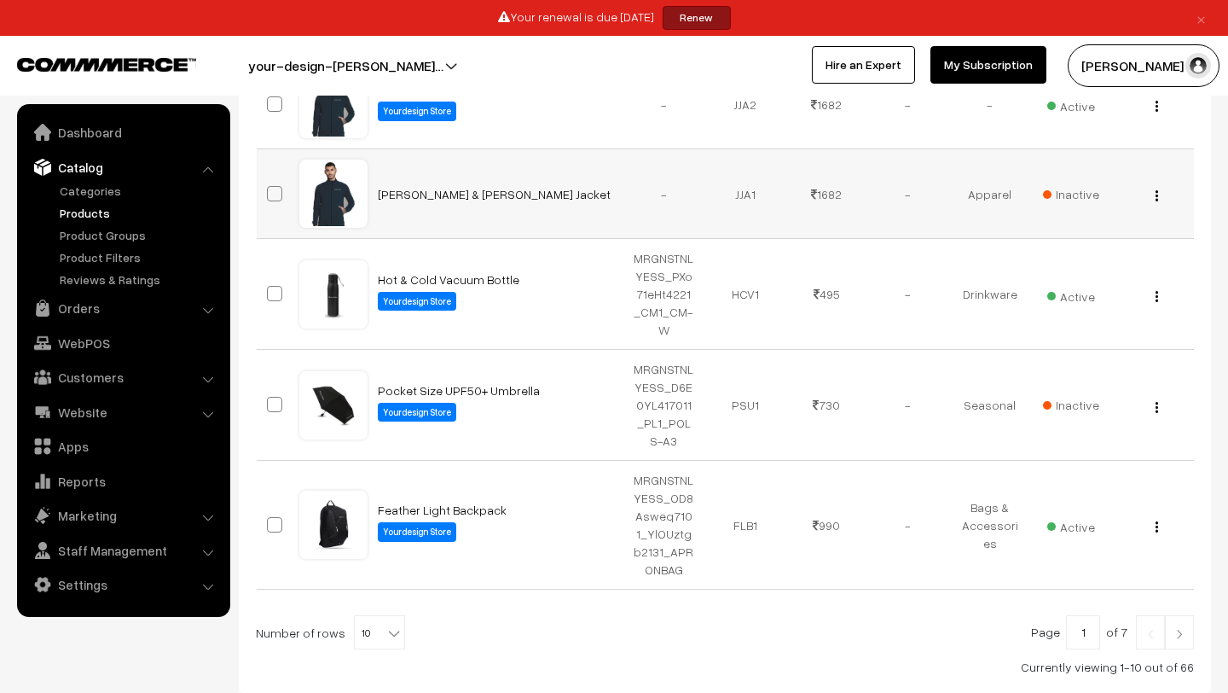
scroll to position [914, 0]
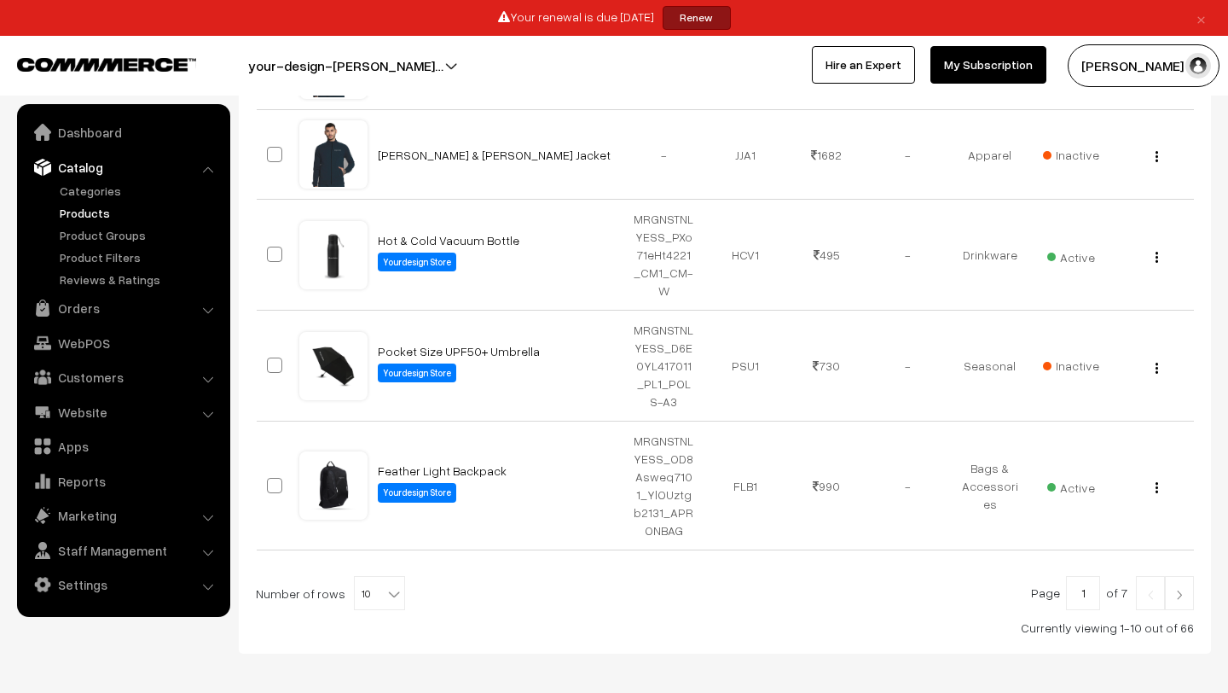
click at [1179, 576] on link at bounding box center [1179, 593] width 29 height 34
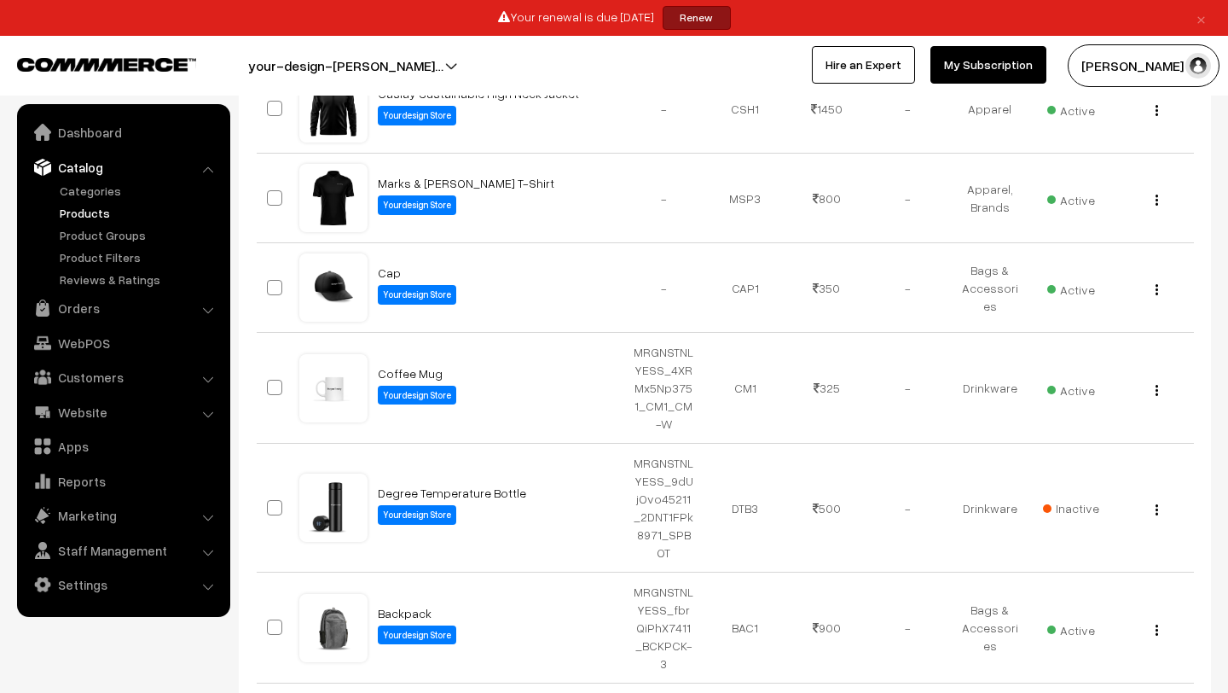
scroll to position [844, 0]
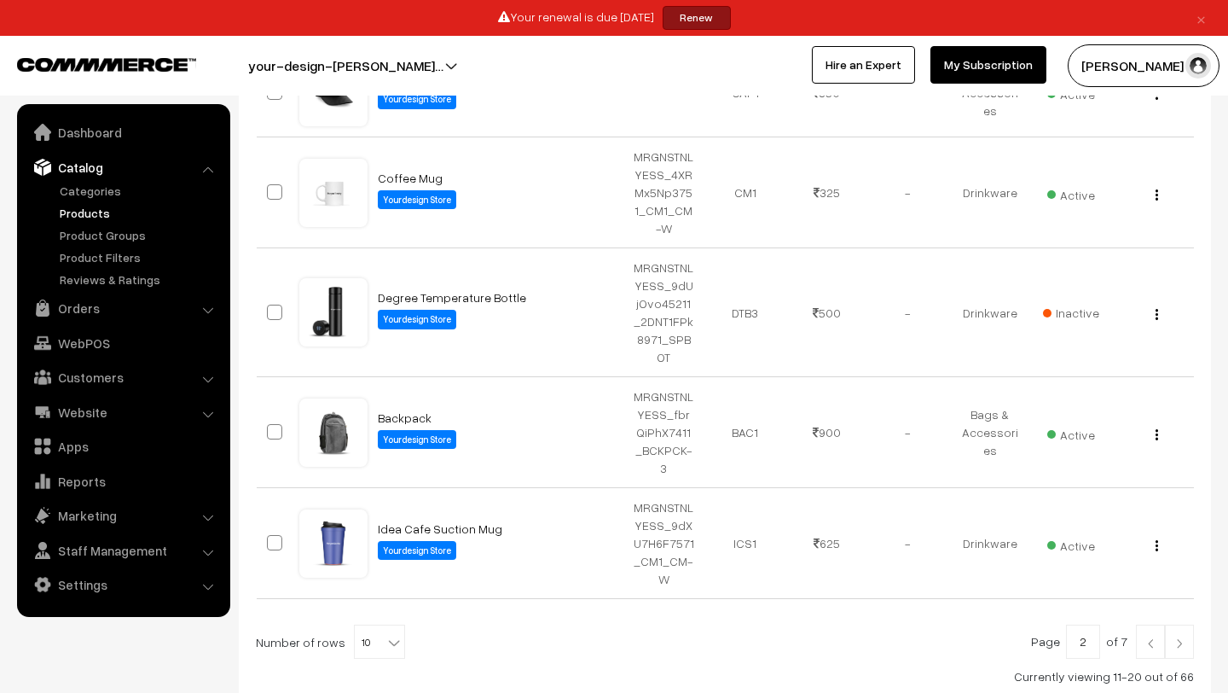
click at [1174, 638] on img at bounding box center [1179, 643] width 15 height 10
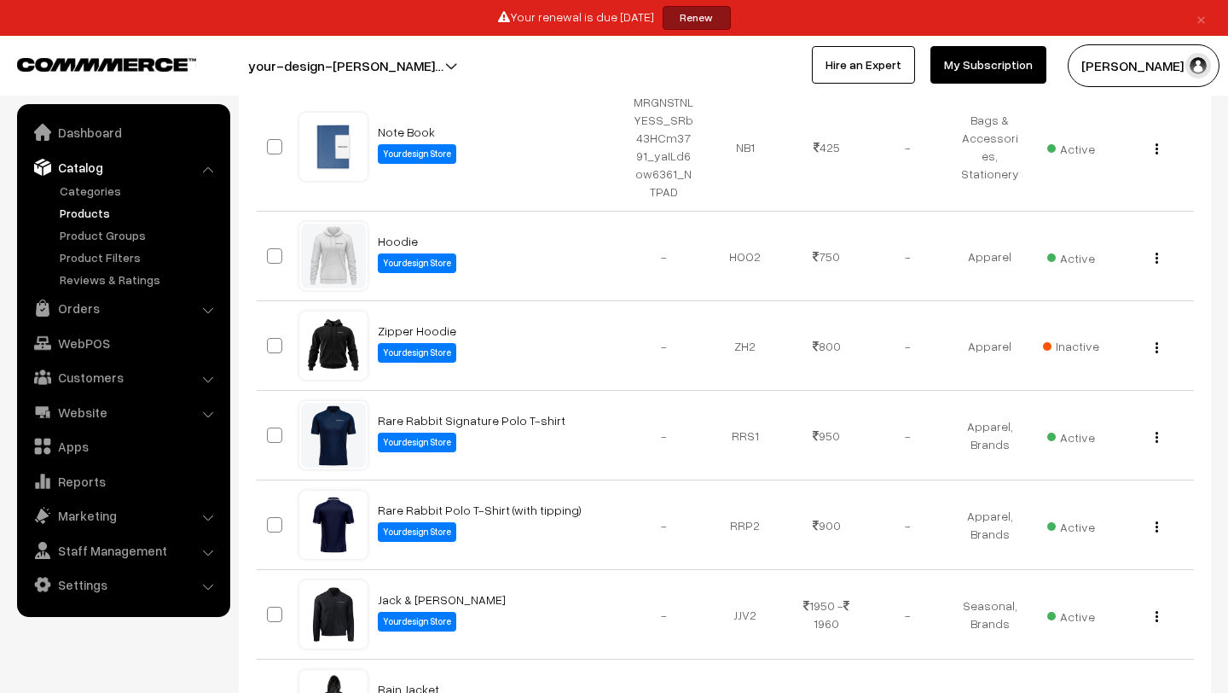
scroll to position [904, 0]
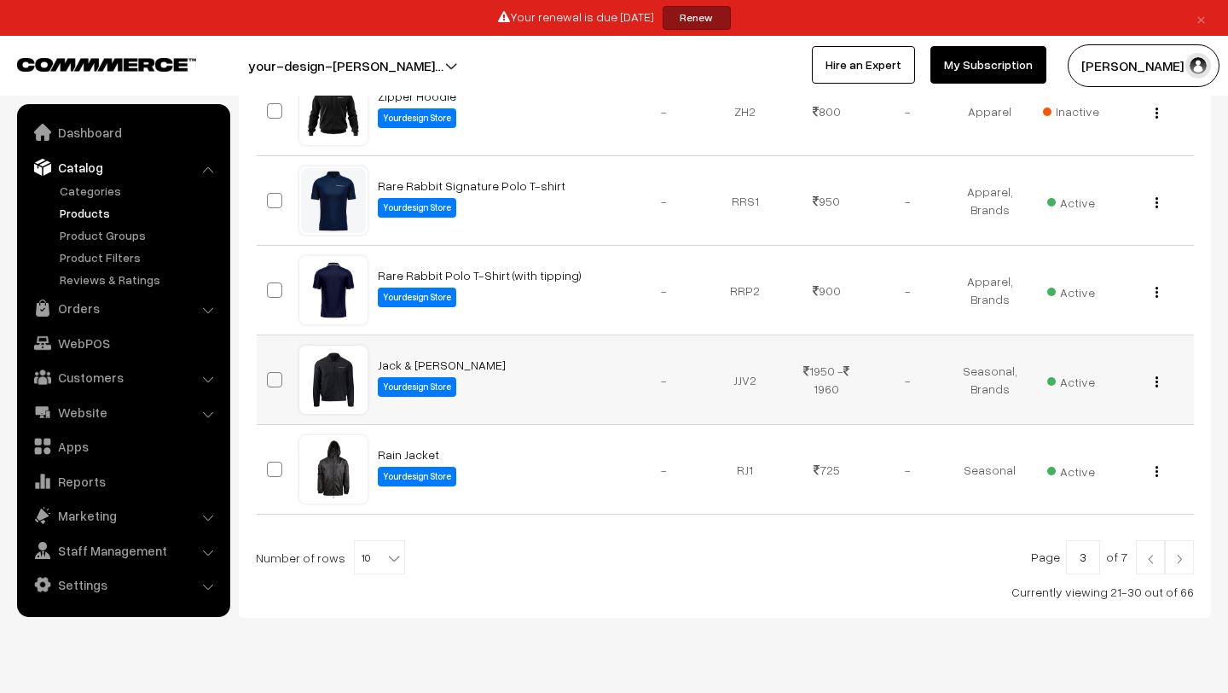
click at [1070, 368] on span "Active" at bounding box center [1071, 379] width 48 height 22
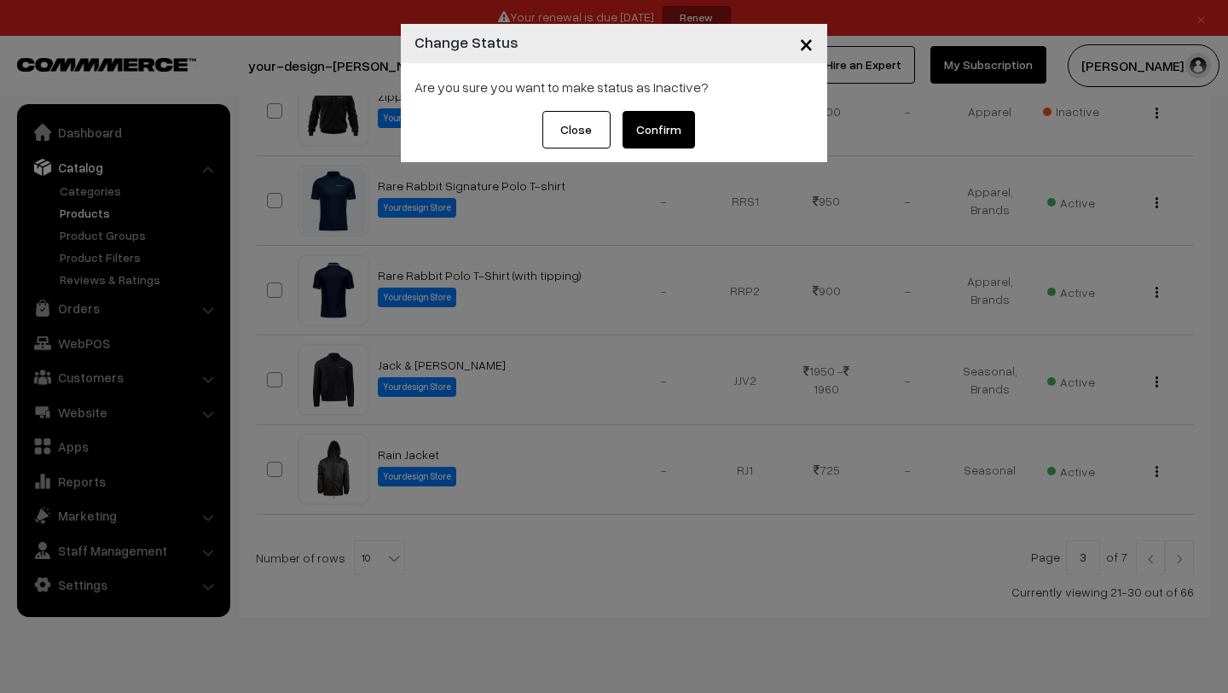
click at [807, 49] on span "×" at bounding box center [806, 43] width 14 height 32
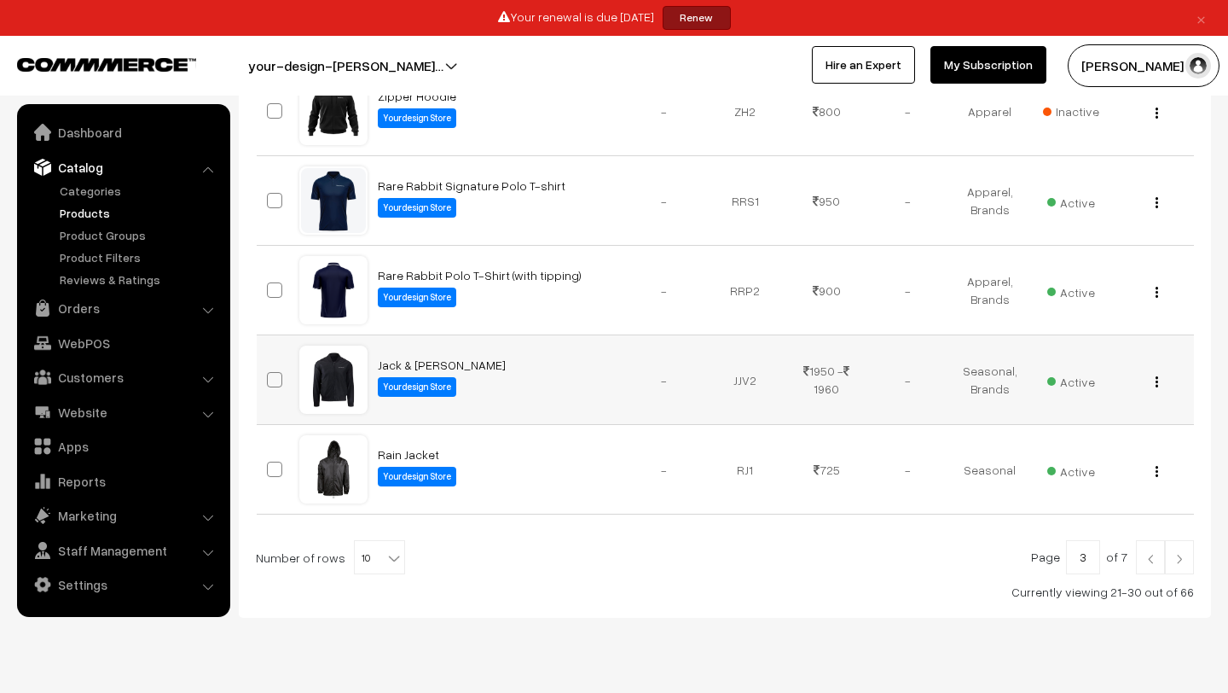
click at [335, 347] on div at bounding box center [333, 379] width 65 height 65
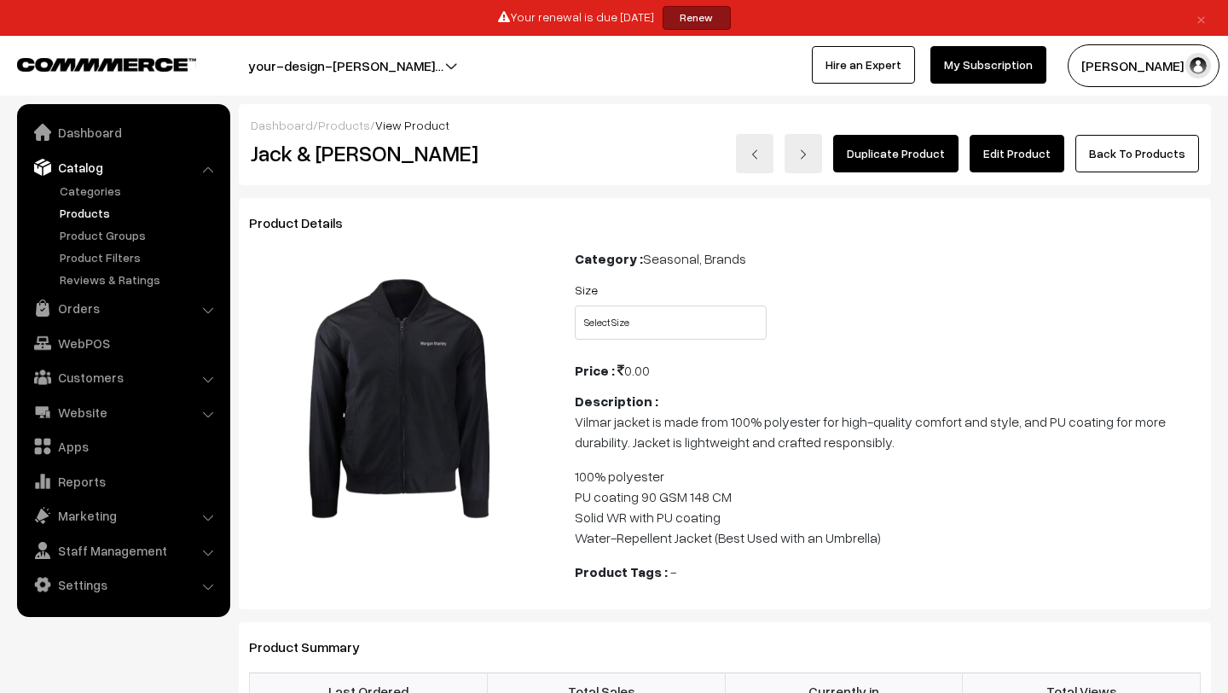
scroll to position [17, 0]
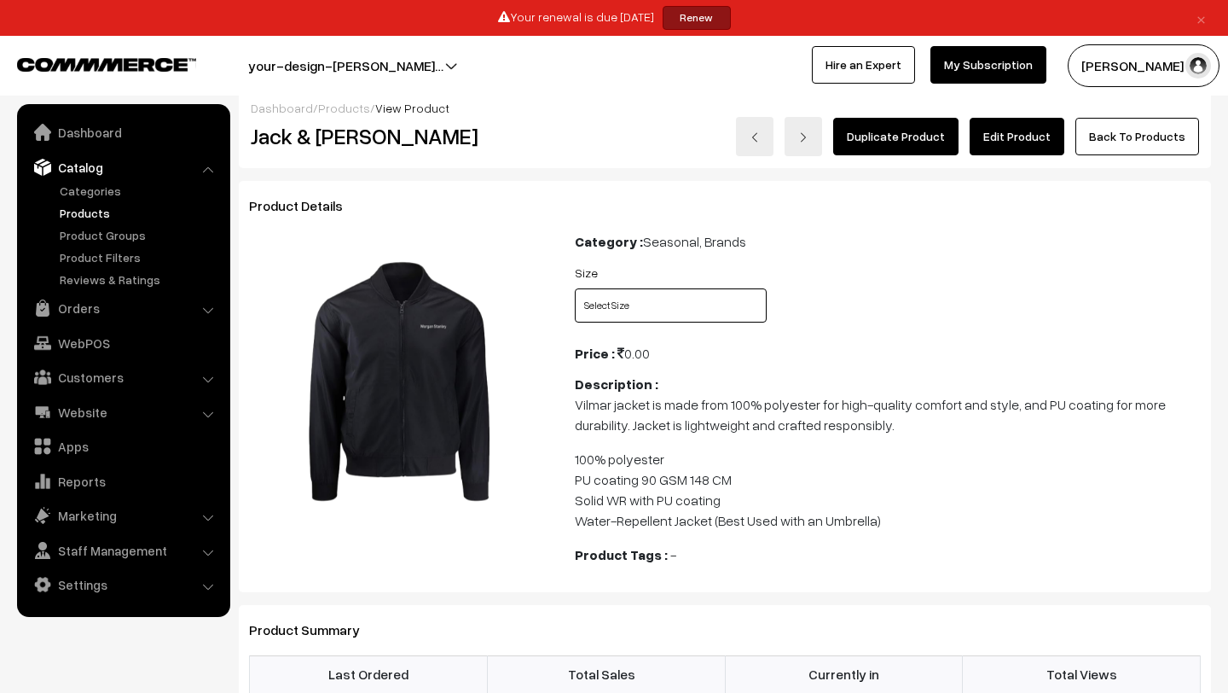
click at [621, 322] on select "Select Size Small Medium Large XL XXL" at bounding box center [671, 305] width 192 height 34
select select "JJV2_10Y"
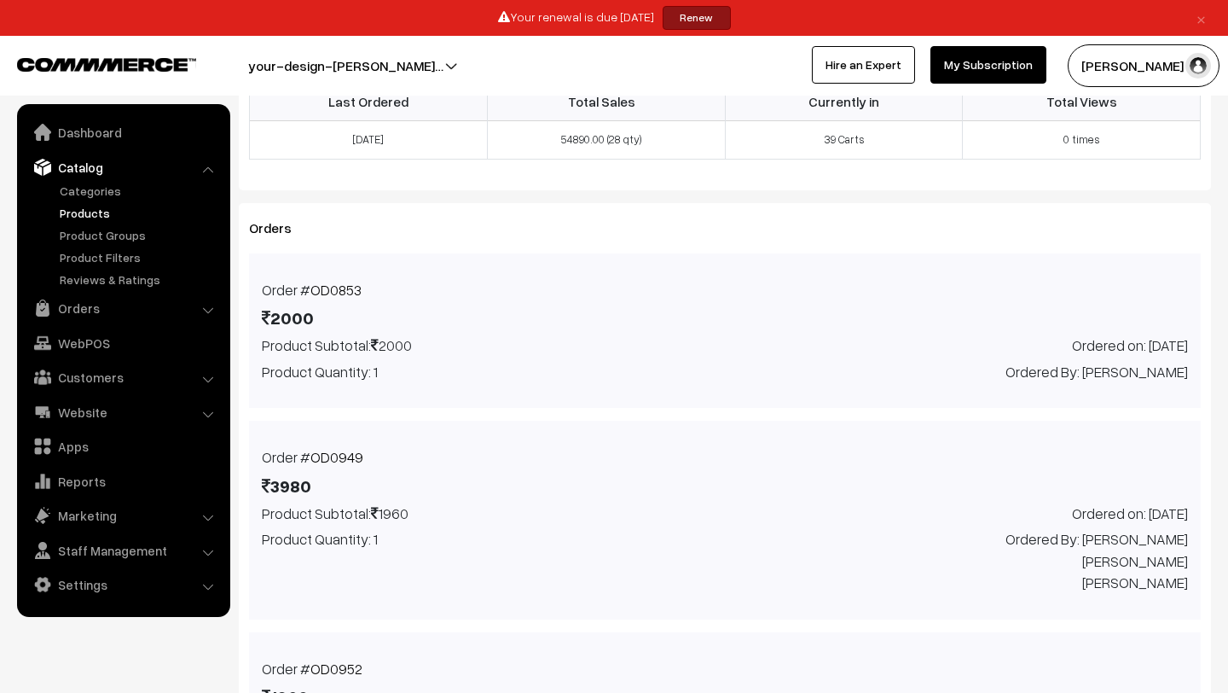
scroll to position [546, 0]
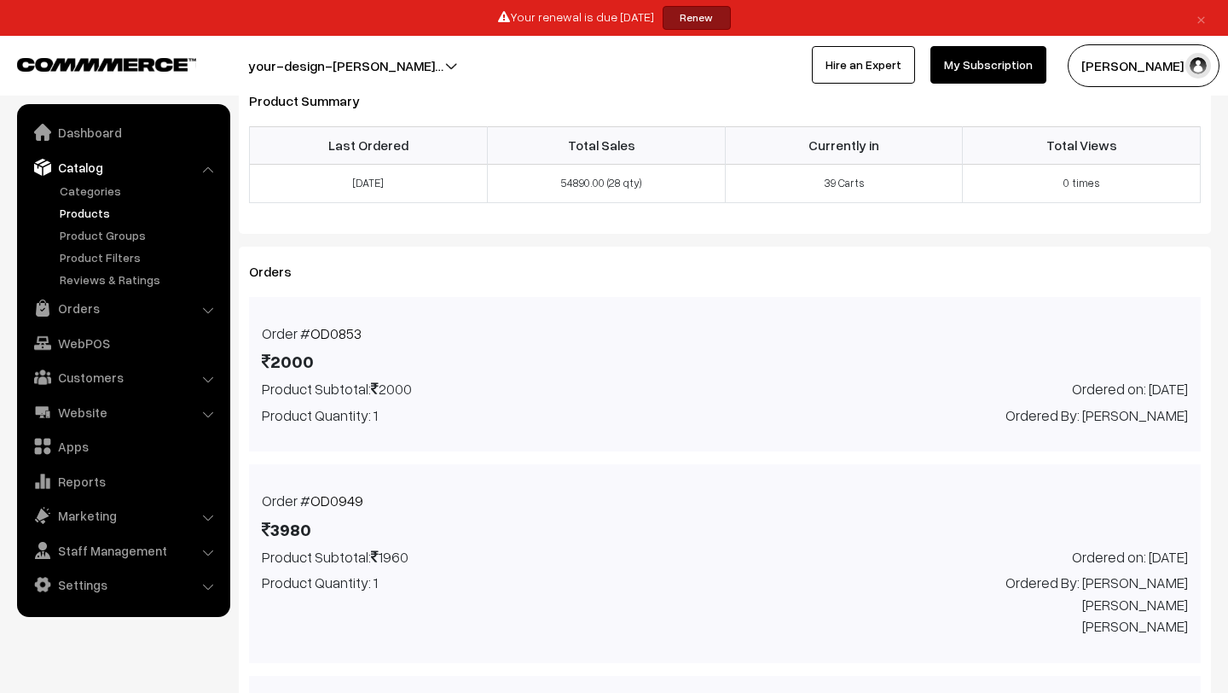
click at [84, 216] on link "Products" at bounding box center [139, 213] width 169 height 18
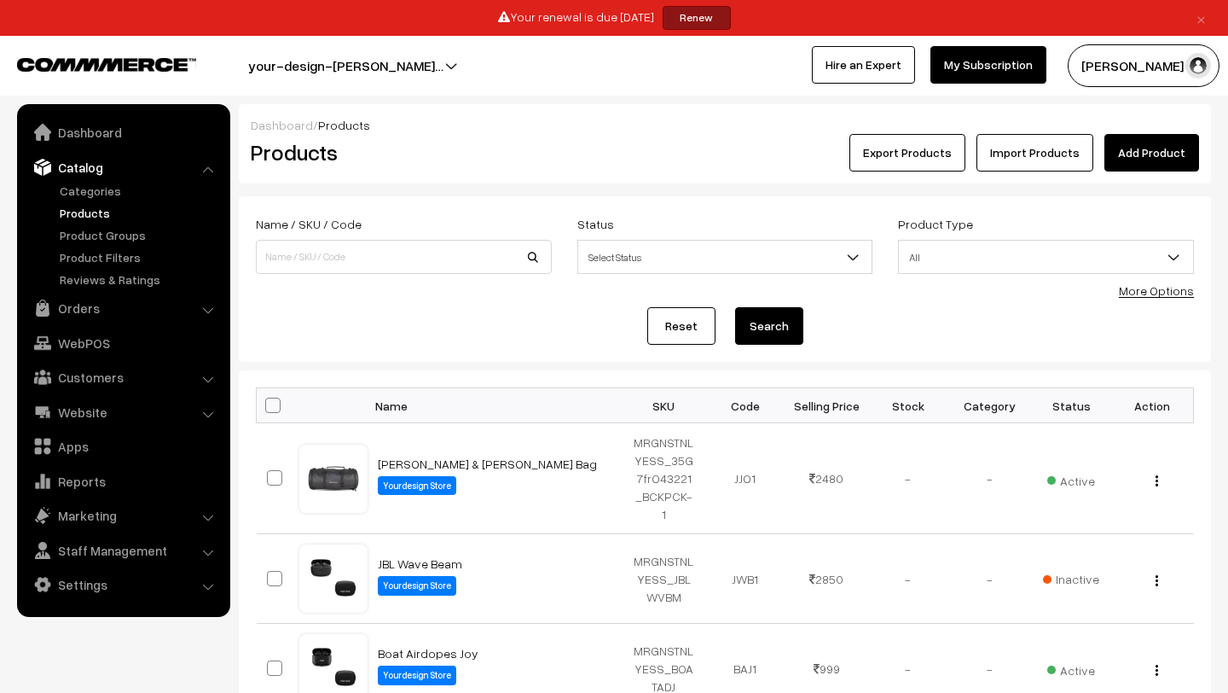
click at [1127, 62] on button "[PERSON_NAME] N.P" at bounding box center [1144, 65] width 152 height 43
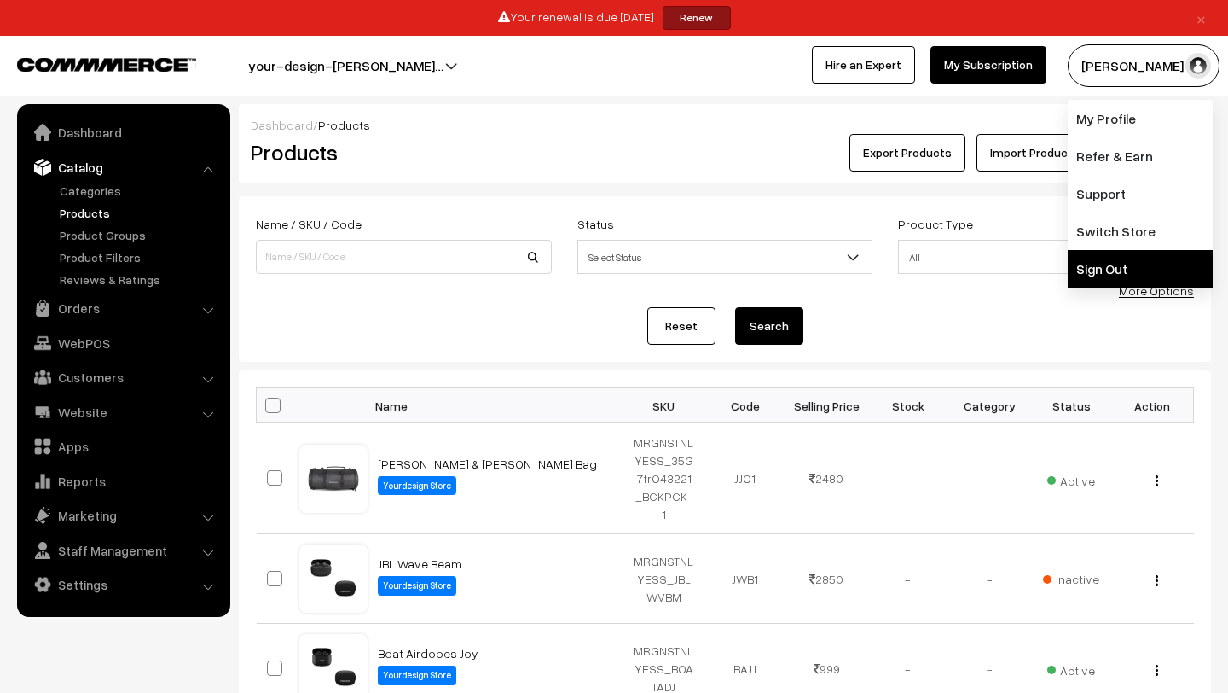
click at [1132, 266] on link "Sign Out" at bounding box center [1140, 269] width 145 height 38
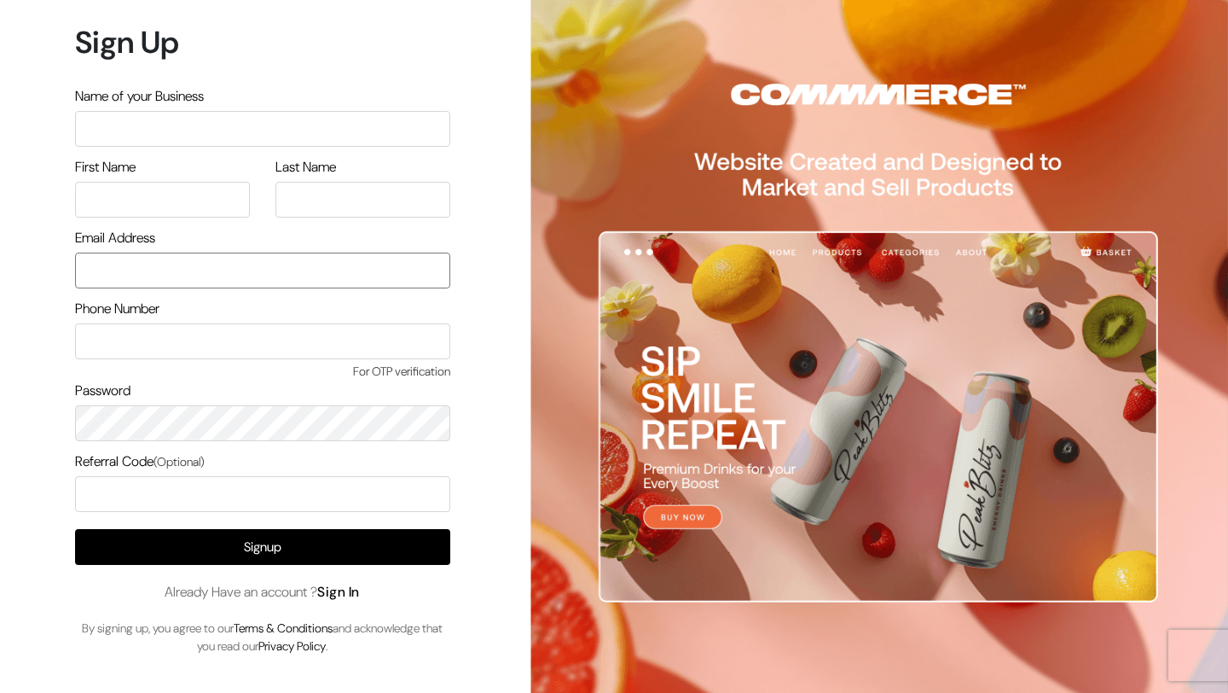
type input "lokesh@yourdesignstore.in"
click at [349, 591] on link "Sign In" at bounding box center [338, 592] width 43 height 18
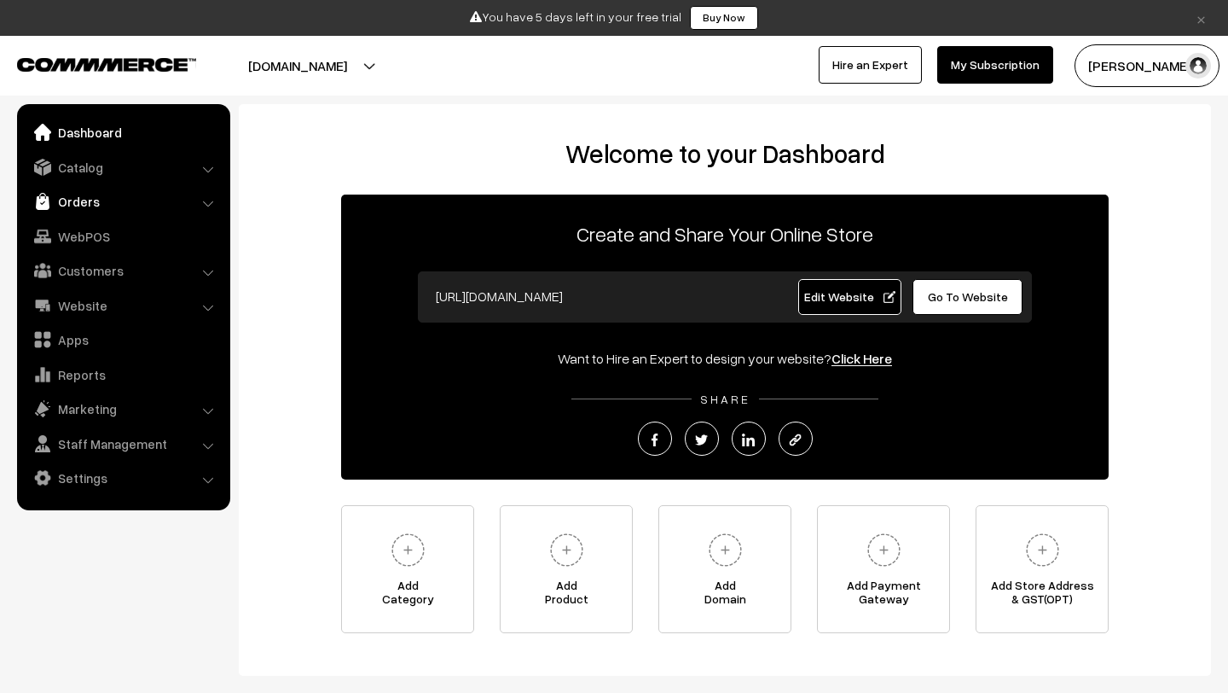
drag, startPoint x: 0, startPoint y: 0, endPoint x: 107, endPoint y: 206, distance: 231.9
click at [107, 206] on link "Orders" at bounding box center [122, 201] width 203 height 31
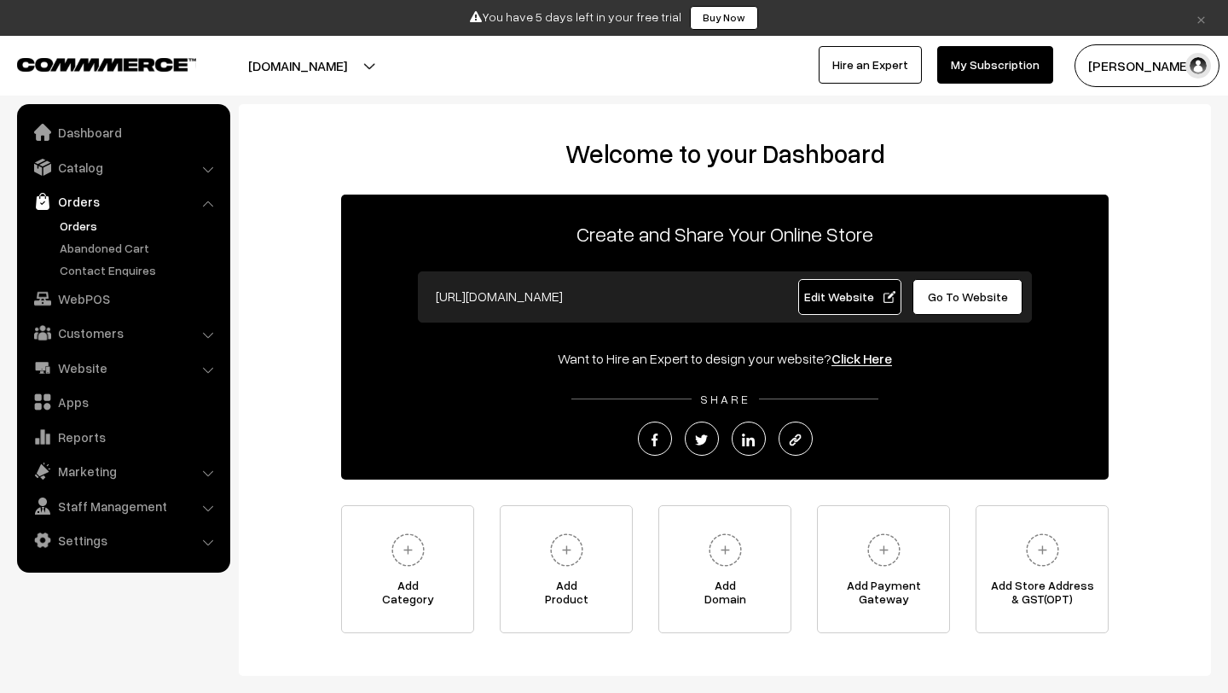
click at [99, 224] on link "Orders" at bounding box center [139, 226] width 169 height 18
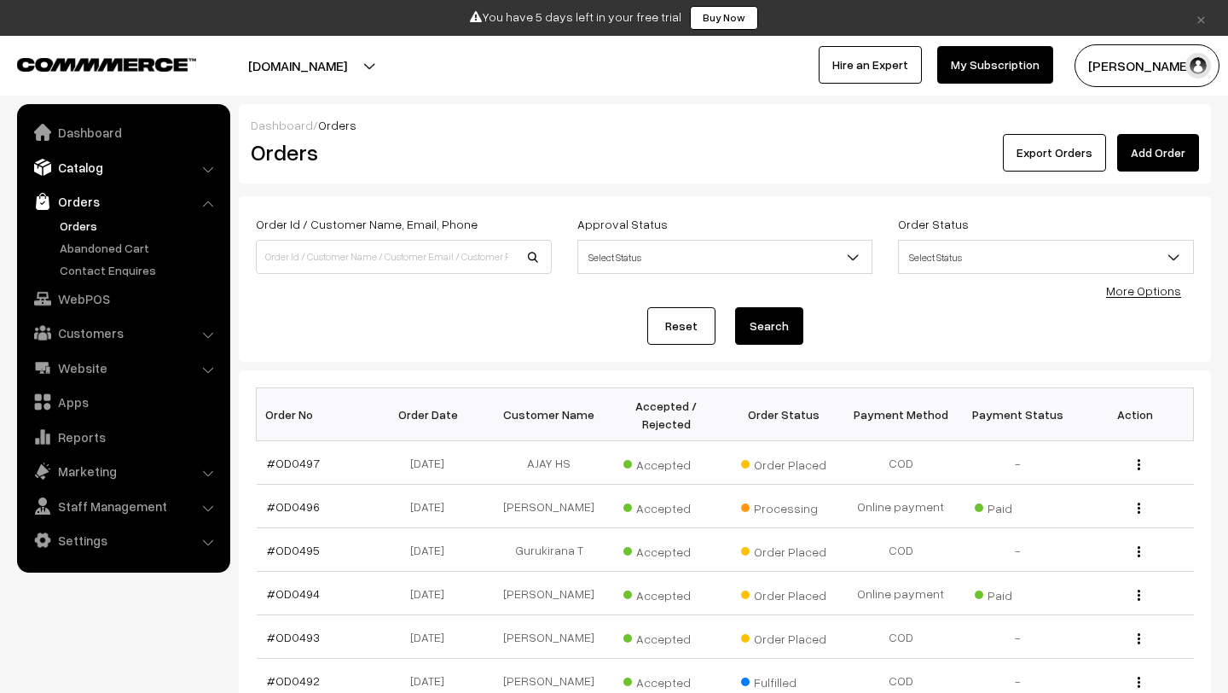
click at [87, 165] on link "Catalog" at bounding box center [122, 167] width 203 height 31
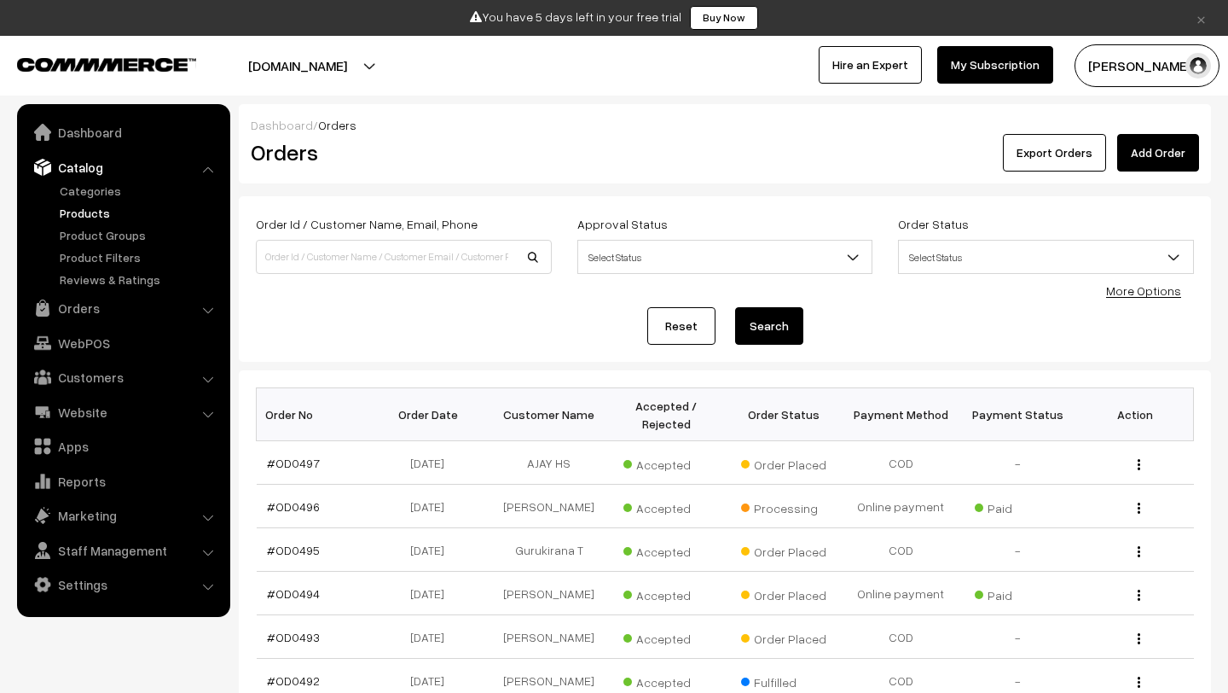
click at [89, 207] on link "Products" at bounding box center [139, 213] width 169 height 18
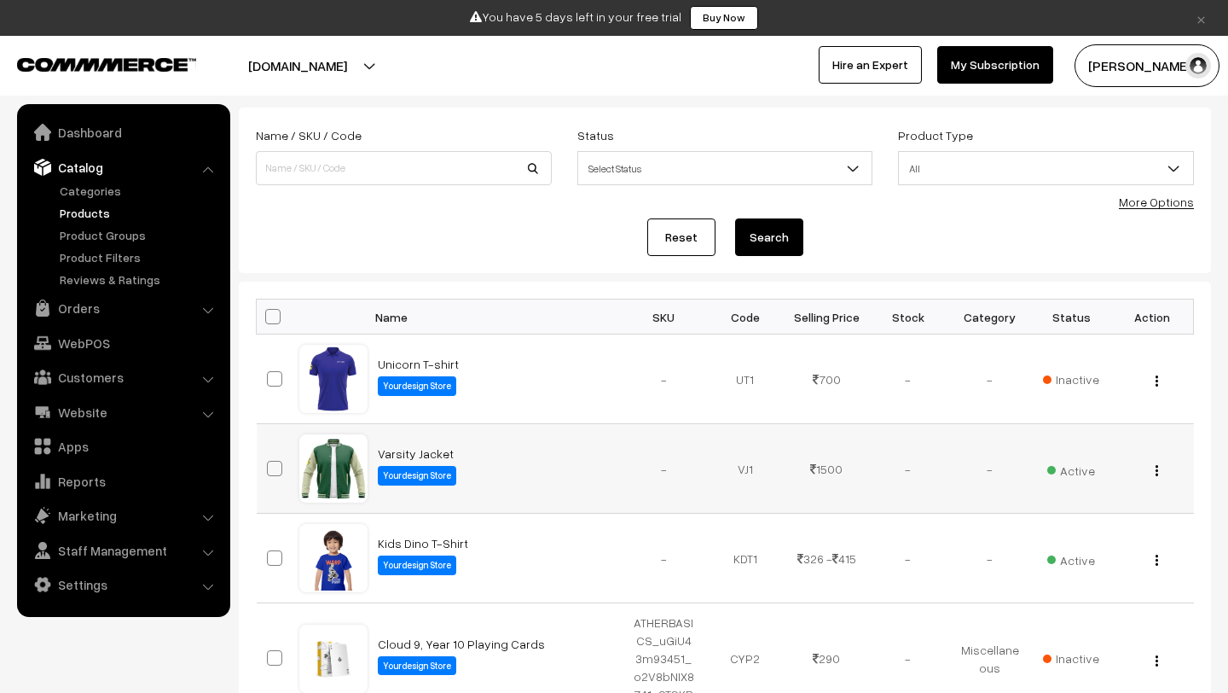
scroll to position [103, 0]
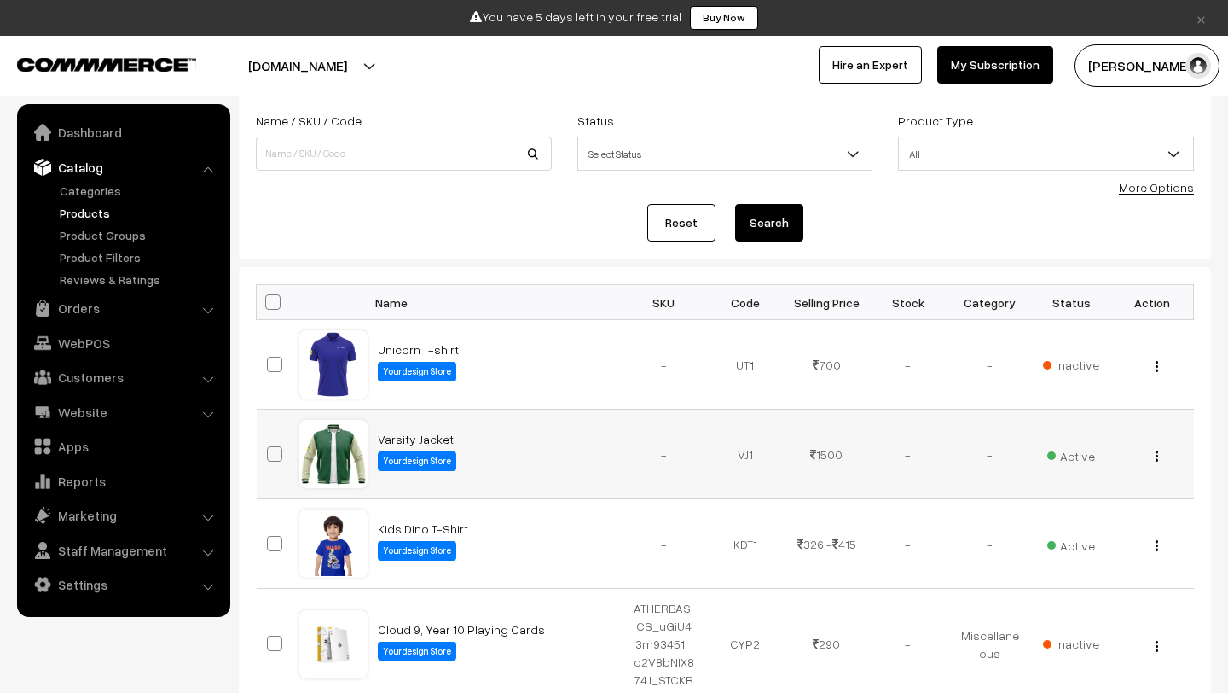
click at [1059, 459] on span "Active" at bounding box center [1071, 454] width 48 height 22
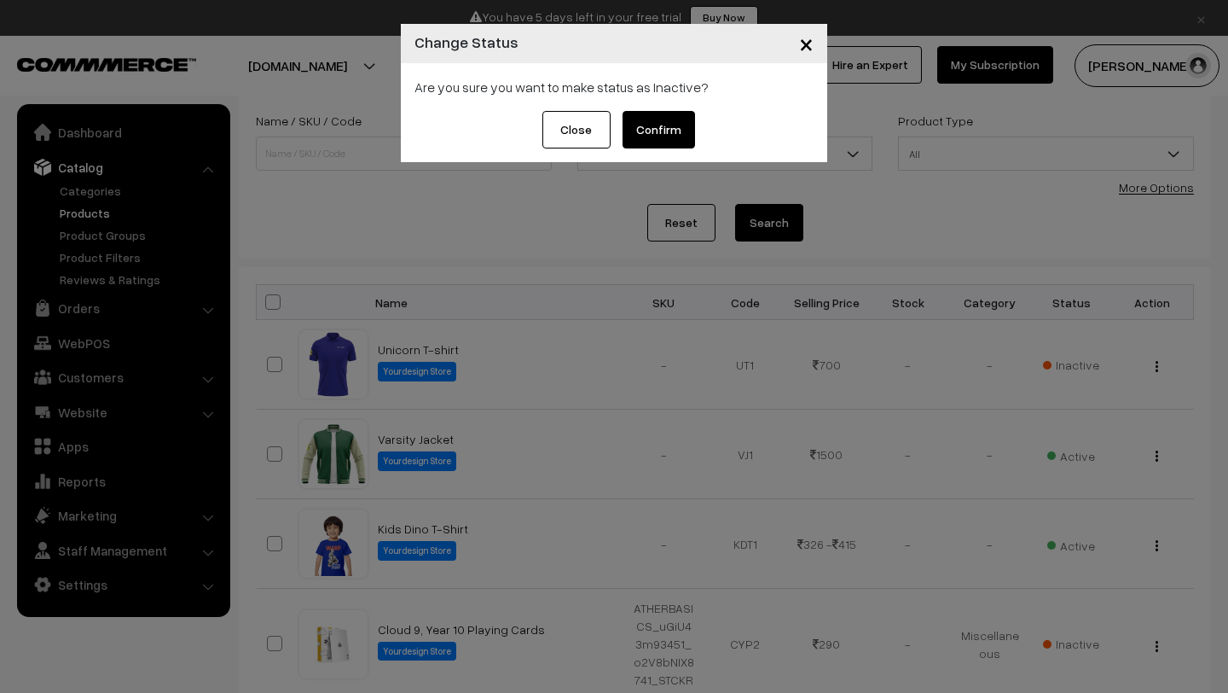
click at [578, 132] on button "Close" at bounding box center [576, 130] width 68 height 38
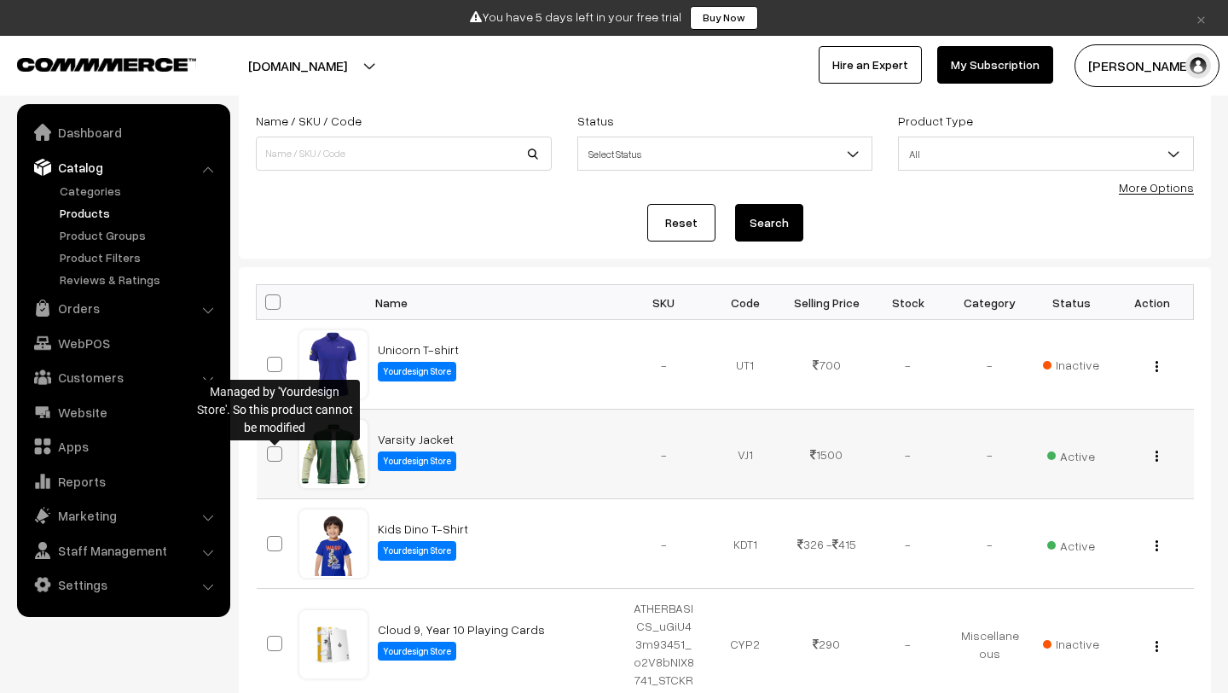
click at [271, 453] on span at bounding box center [274, 453] width 15 height 15
click at [281, 458] on span at bounding box center [274, 453] width 15 height 15
click at [435, 463] on label "Yourdesign Store" at bounding box center [417, 461] width 78 height 20
click at [1158, 455] on button "button" at bounding box center [1157, 456] width 4 height 14
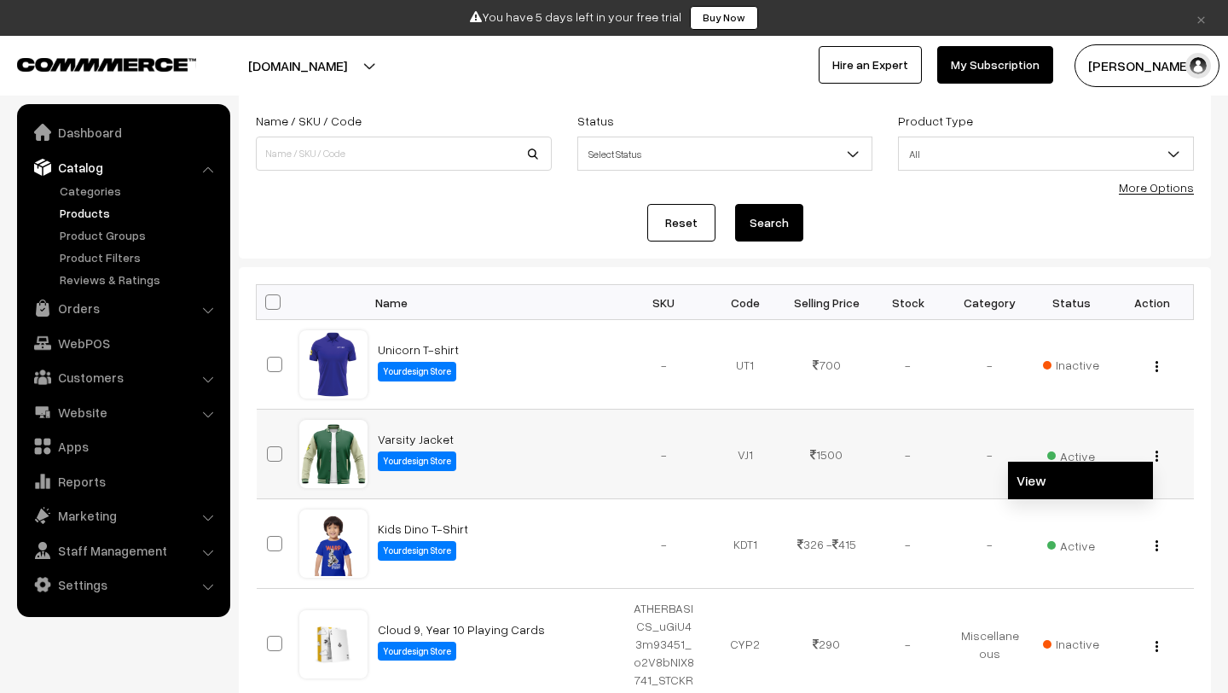
click at [1107, 476] on link "View" at bounding box center [1080, 480] width 145 height 38
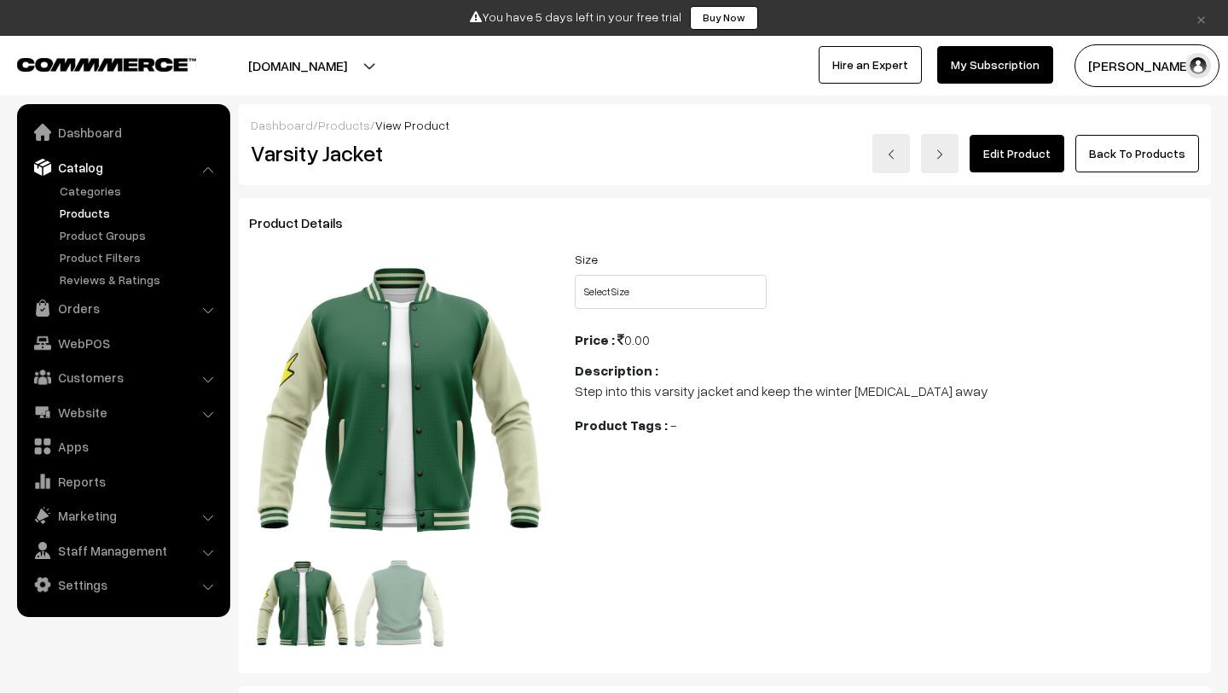
click at [997, 156] on link "Edit Product" at bounding box center [1017, 154] width 95 height 38
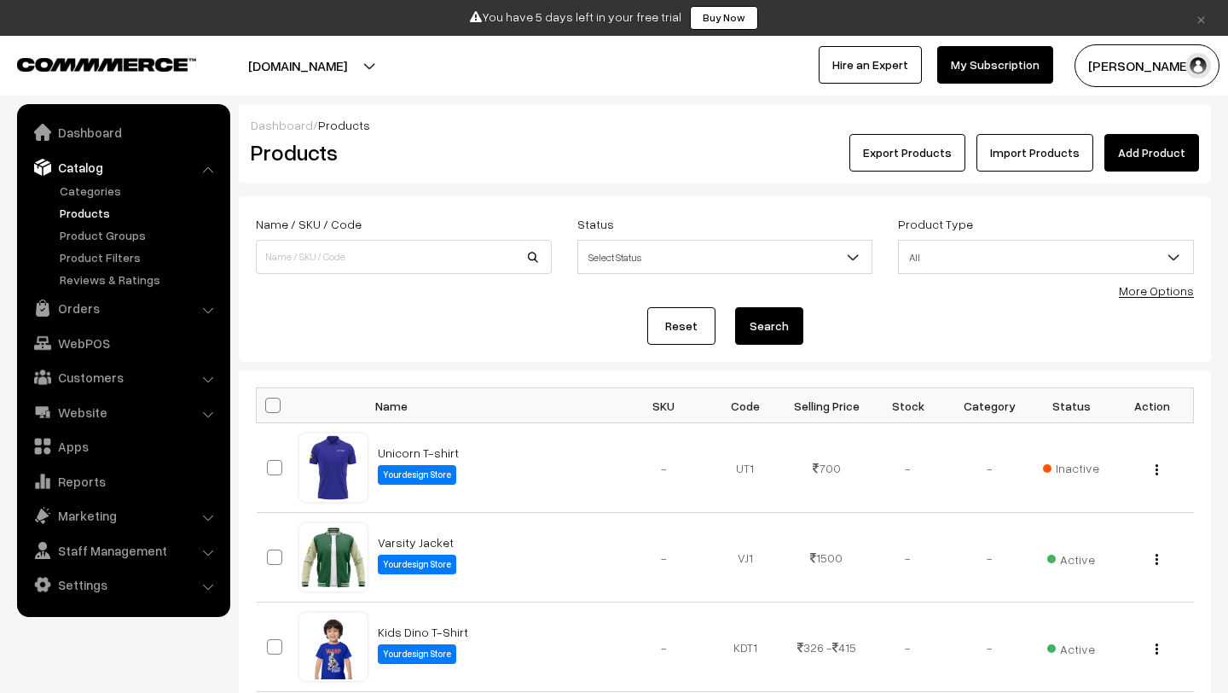
scroll to position [196, 0]
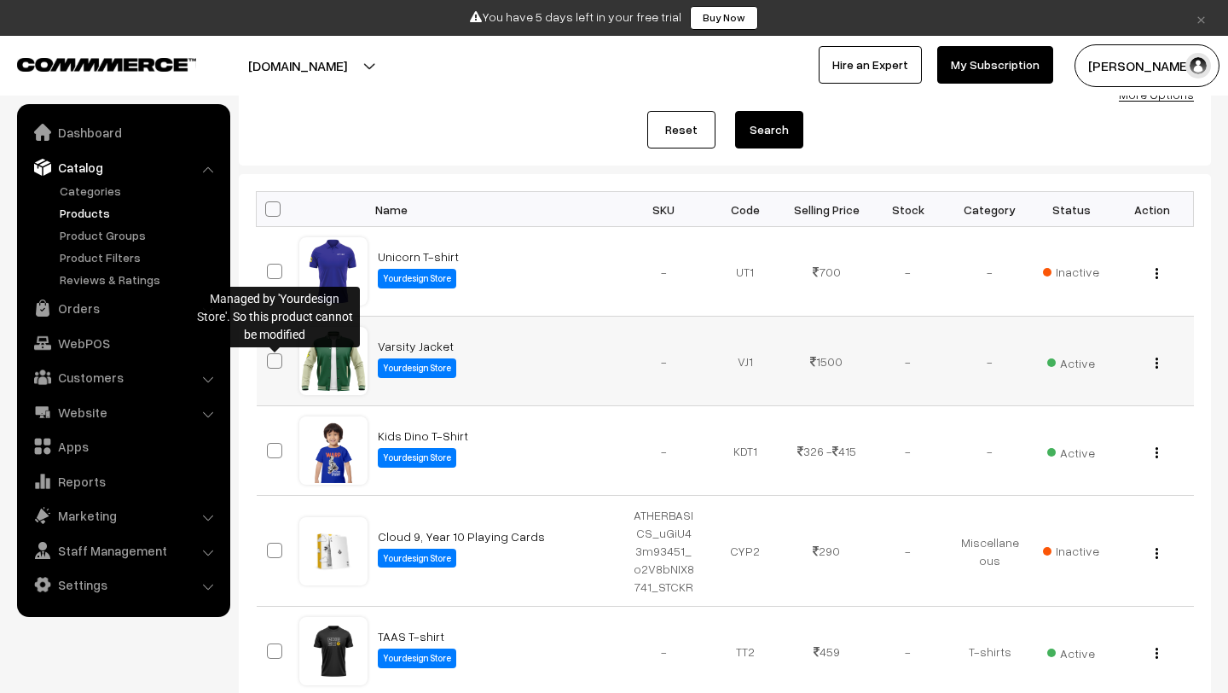
click at [281, 354] on span at bounding box center [274, 360] width 15 height 15
click at [1162, 357] on div "View" at bounding box center [1152, 361] width 61 height 18
click at [1156, 366] on img "button" at bounding box center [1157, 362] width 3 height 11
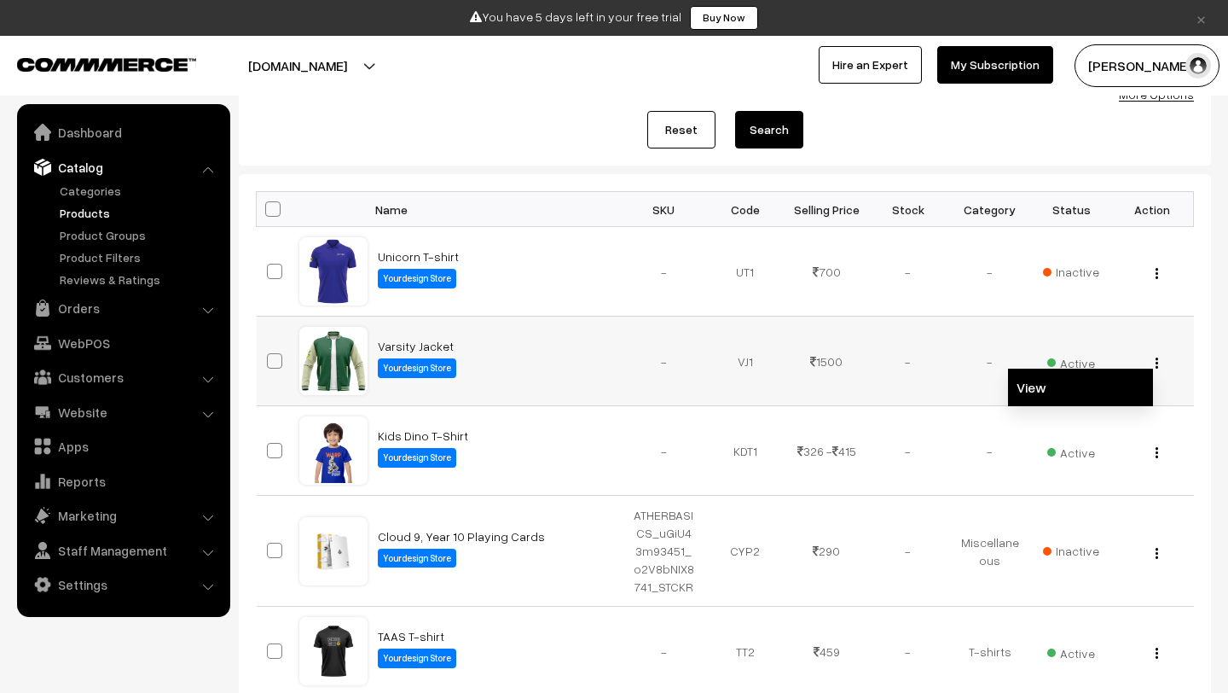
click at [1086, 397] on link "View" at bounding box center [1080, 387] width 145 height 38
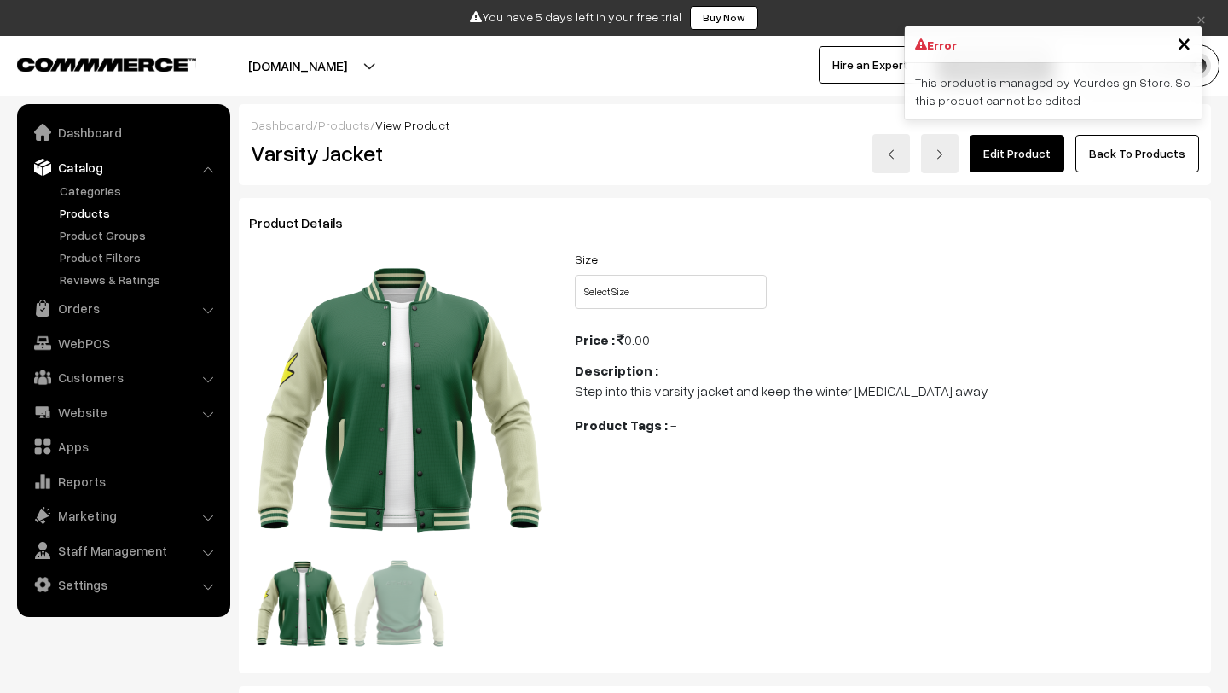
click at [1029, 160] on link "Edit Product" at bounding box center [1017, 154] width 95 height 38
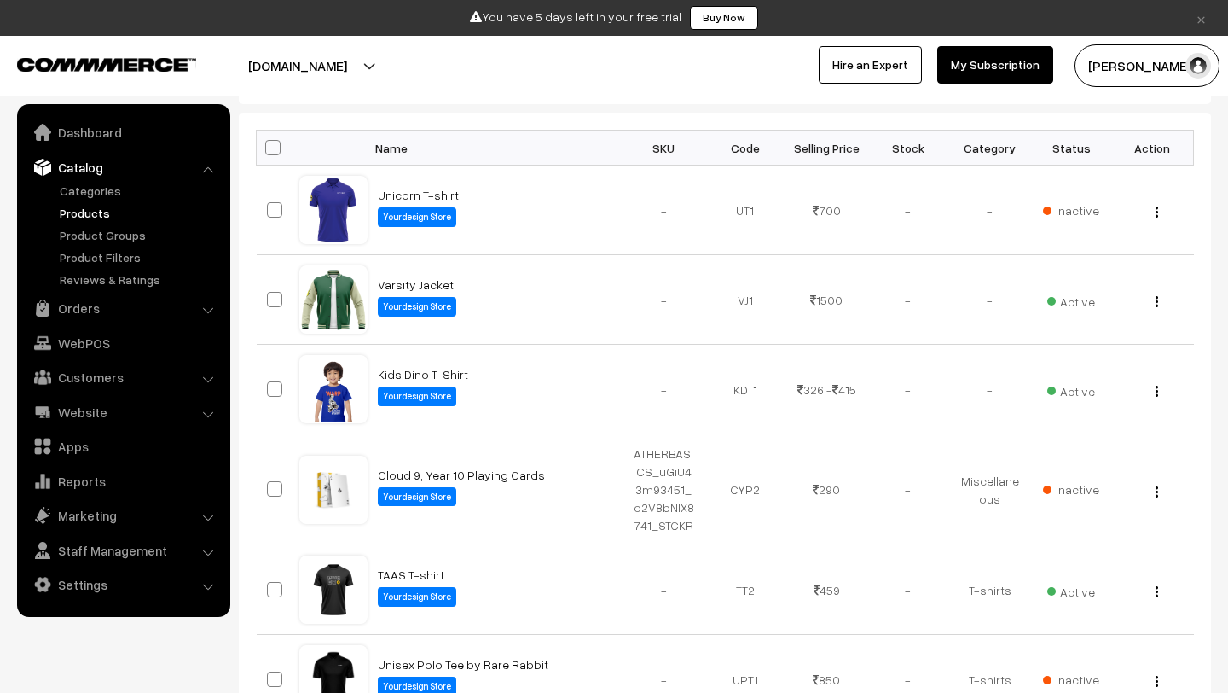
scroll to position [252, 0]
